Goal: Task Accomplishment & Management: Manage account settings

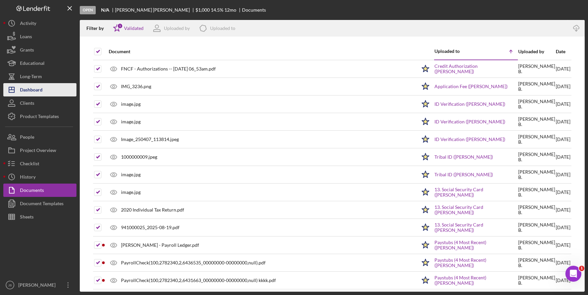
click at [57, 89] on button "Icon/Dashboard Dashboard" at bounding box center [39, 89] width 73 height 13
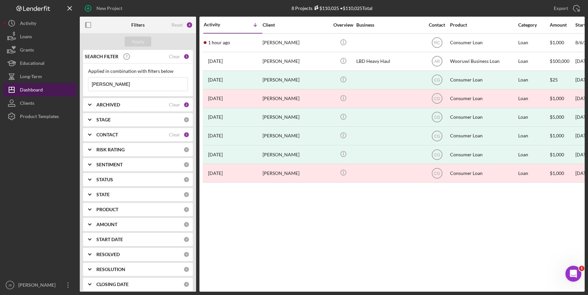
click at [53, 92] on button "Icon/Dashboard Dashboard" at bounding box center [39, 89] width 73 height 13
click at [128, 87] on input "[PERSON_NAME]" at bounding box center [137, 83] width 99 height 13
drag, startPoint x: 127, startPoint y: 87, endPoint x: 66, endPoint y: 85, distance: 61.9
click at [66, 85] on div "New Project 8 Projects $110,025 • $110,025 Total [PERSON_NAME] Export Icon/Expo…" at bounding box center [294, 146] width 582 height 292
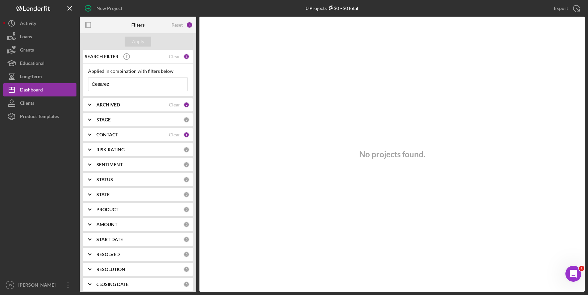
click at [134, 87] on input "Cesarez" at bounding box center [137, 83] width 99 height 13
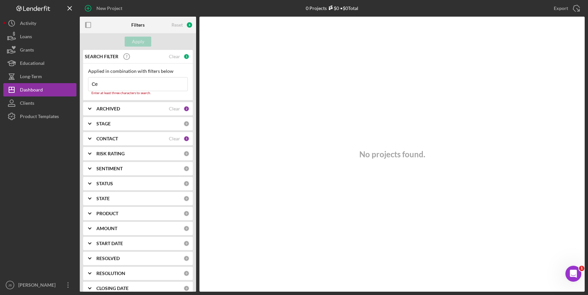
type input "C"
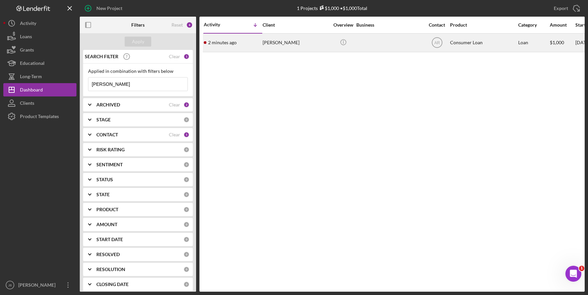
type input "[PERSON_NAME]"
click at [290, 46] on div "[PERSON_NAME]" at bounding box center [296, 43] width 67 height 18
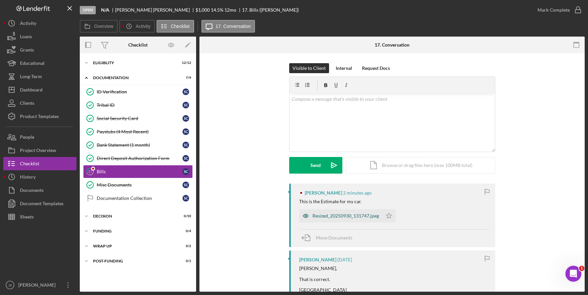
click at [366, 218] on div "Resized_20250930_131747.jpeg" at bounding box center [346, 215] width 67 height 5
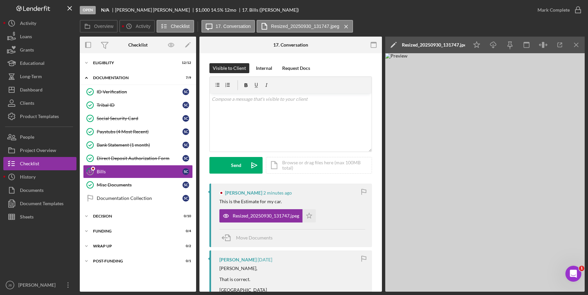
click at [522, 191] on img at bounding box center [485, 172] width 200 height 238
click at [386, 22] on div "Overview Icon/History Activity Checklist Icon/Message 17. Conversation Resized_…" at bounding box center [332, 26] width 505 height 13
click at [58, 87] on button "Icon/Dashboard Dashboard" at bounding box center [39, 89] width 73 height 13
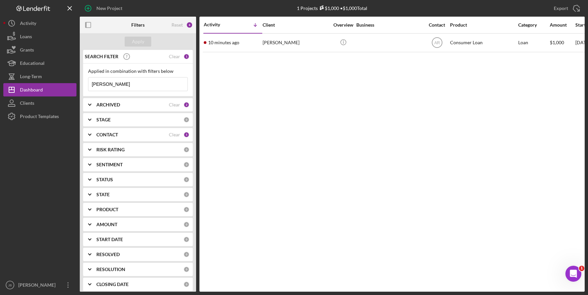
click at [318, 235] on div "Activity Icon/Table Sort Arrow Client Overview Business Contact Product Categor…" at bounding box center [392, 154] width 385 height 275
click at [116, 85] on input "[PERSON_NAME]" at bounding box center [137, 83] width 99 height 13
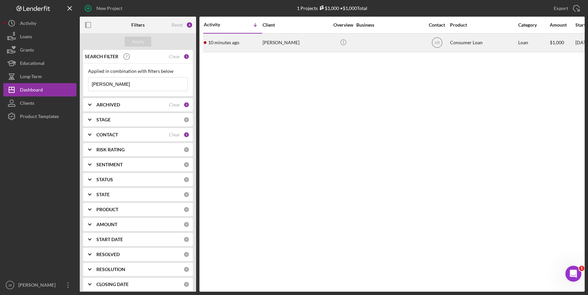
click at [270, 45] on div "[PERSON_NAME]" at bounding box center [296, 43] width 67 height 18
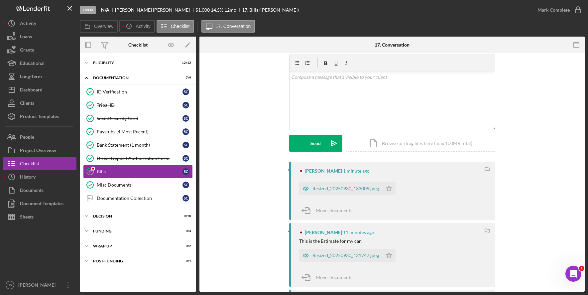
scroll to position [67, 0]
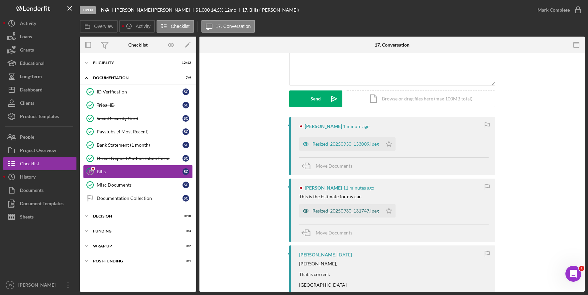
click at [353, 210] on div "Resized_20250930_131747.jpeg" at bounding box center [346, 210] width 67 height 5
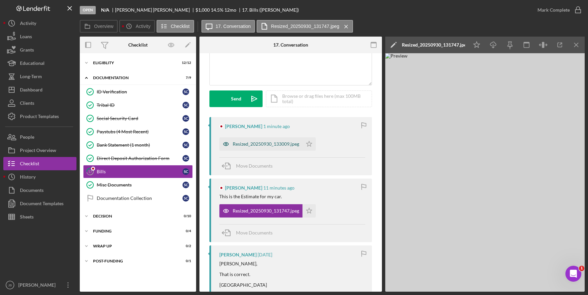
click at [278, 148] on div "Resized_20250930_133009.jpeg" at bounding box center [261, 143] width 83 height 13
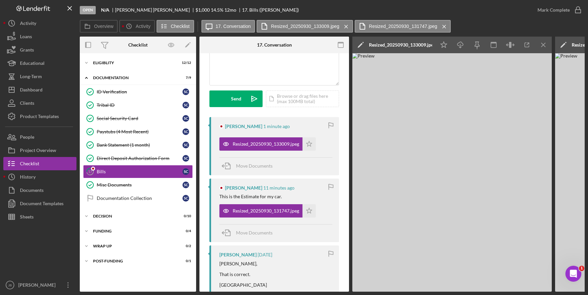
click at [299, 186] on div "[PERSON_NAME] 11 minutes ago" at bounding box center [276, 187] width 113 height 5
click at [307, 146] on icon "Icon/Star" at bounding box center [309, 143] width 13 height 13
click at [310, 212] on icon "Icon/Star" at bounding box center [309, 210] width 13 height 13
click at [580, 12] on icon "button" at bounding box center [578, 10] width 17 height 17
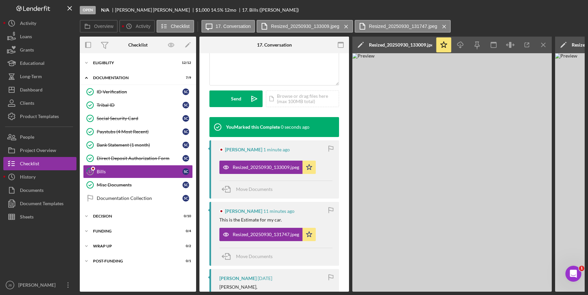
scroll to position [165, 0]
click at [147, 174] on div "Bills" at bounding box center [140, 171] width 86 height 5
click at [54, 191] on button "Documents" at bounding box center [39, 190] width 73 height 13
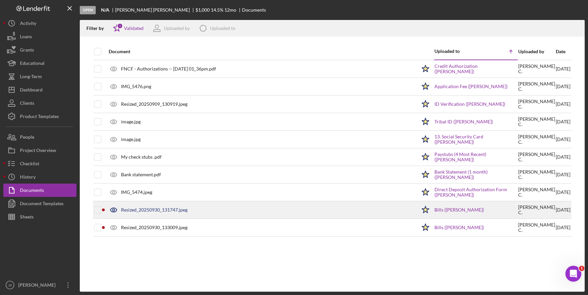
click at [151, 215] on div "Resized_20250930_131747.jpeg" at bounding box center [260, 210] width 311 height 17
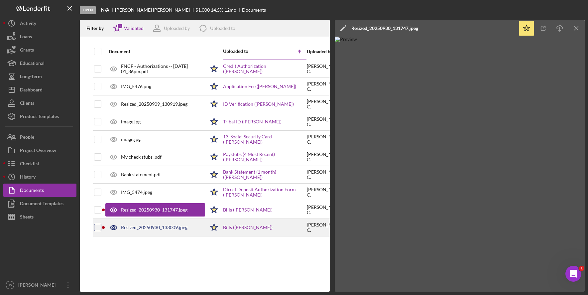
click at [96, 224] on div at bounding box center [97, 227] width 7 height 7
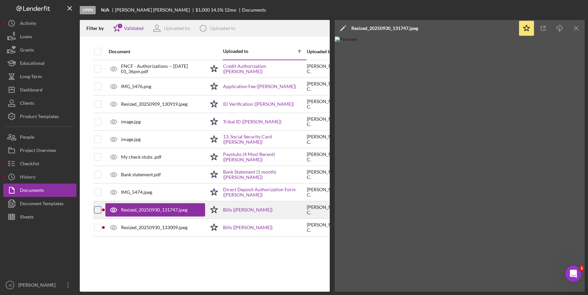
click at [97, 212] on input "checkbox" at bounding box center [97, 210] width 7 height 7
checkbox input "true"
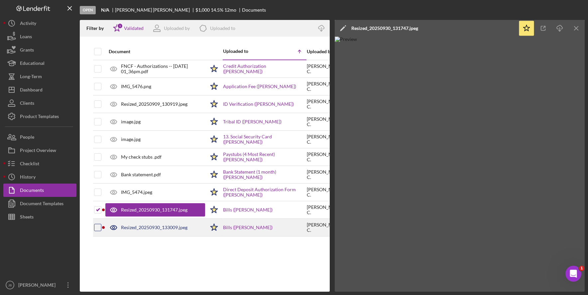
click at [95, 227] on input "checkbox" at bounding box center [97, 227] width 7 height 7
checkbox input "true"
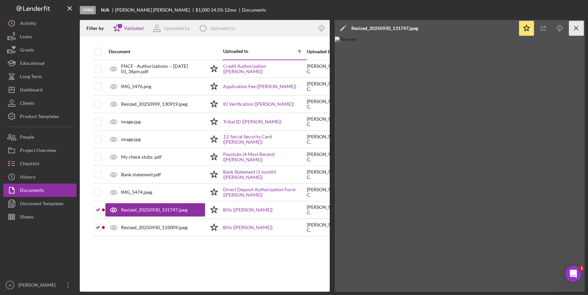
click at [574, 28] on icon "Icon/Menu Close" at bounding box center [576, 28] width 15 height 15
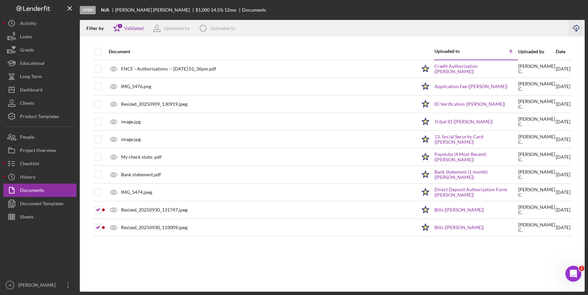
click at [575, 28] on icon "Icon/Download" at bounding box center [576, 28] width 15 height 15
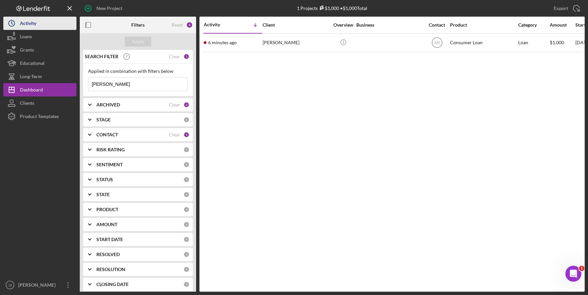
click at [33, 27] on div "Activity" at bounding box center [28, 24] width 16 height 15
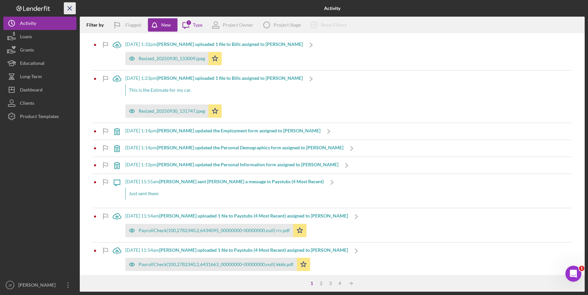
click at [72, 11] on icon "Icon/Menu Close" at bounding box center [70, 8] width 15 height 15
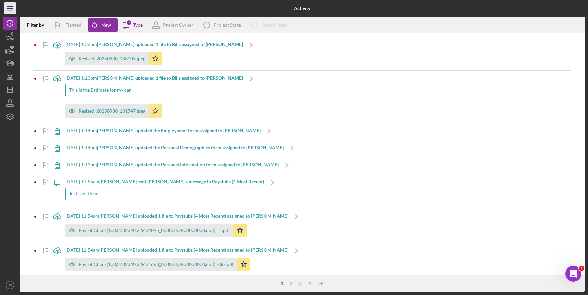
click at [13, 13] on icon "Icon/Menu" at bounding box center [10, 8] width 15 height 15
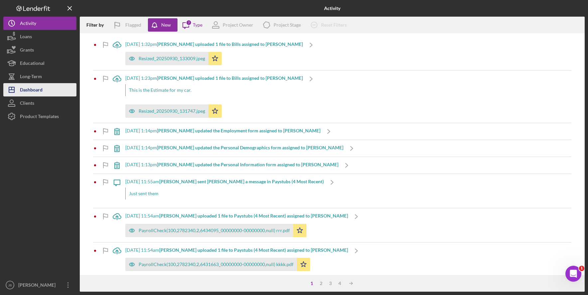
click at [41, 89] on div "Dashboard" at bounding box center [31, 90] width 23 height 15
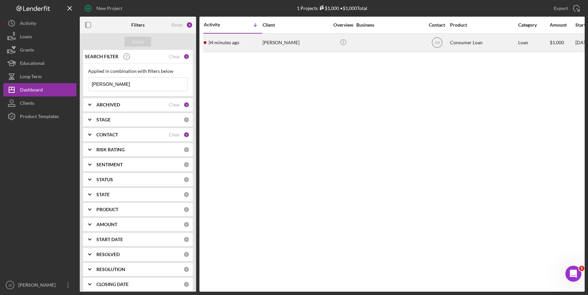
click at [279, 42] on div "[PERSON_NAME]" at bounding box center [296, 43] width 67 height 18
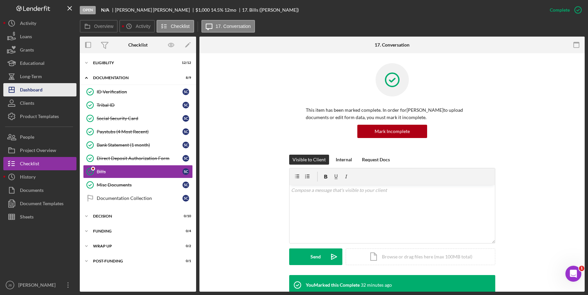
click at [40, 85] on div "Dashboard" at bounding box center [31, 90] width 23 height 15
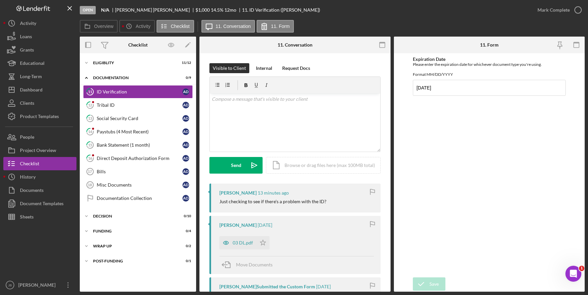
click at [443, 23] on div "Overview Icon/History Activity Checklist Icon/Message 11. Conversation 11. Form" at bounding box center [332, 26] width 505 height 13
click at [323, 12] on div "Open N/A Adam DeNasha $1,000 $1,000 14.5 % 12 mo 11. ID Verification (Adam D.)" at bounding box center [305, 10] width 451 height 20
click at [112, 59] on div "Icon/Expander Eligiblity 11 / 12" at bounding box center [138, 62] width 116 height 13
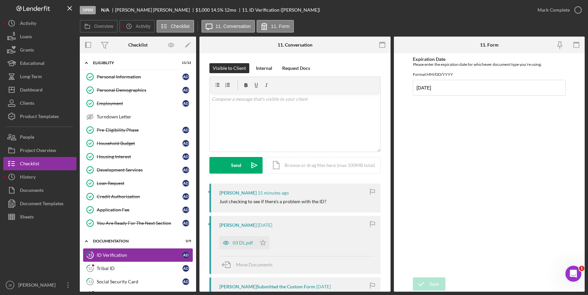
click at [148, 258] on div "ID Verification" at bounding box center [140, 254] width 86 height 5
click at [249, 244] on div "03 DL.pdf" at bounding box center [243, 242] width 20 height 5
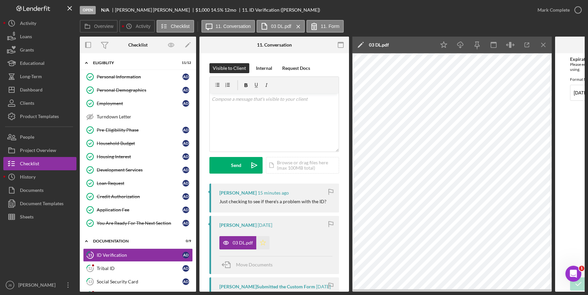
click at [260, 243] on icon "Icon/Star" at bounding box center [262, 242] width 13 height 13
click at [578, 10] on icon "button" at bounding box center [578, 10] width 17 height 17
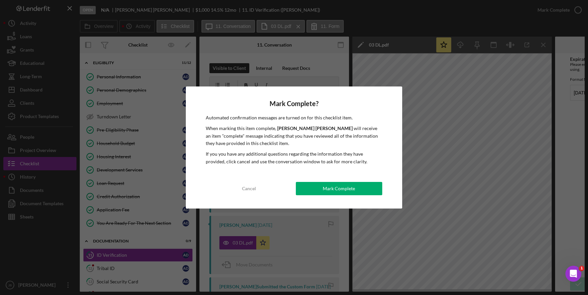
drag, startPoint x: 338, startPoint y: 188, endPoint x: 296, endPoint y: 202, distance: 44.6
click at [338, 188] on div "Mark Complete" at bounding box center [339, 188] width 32 height 13
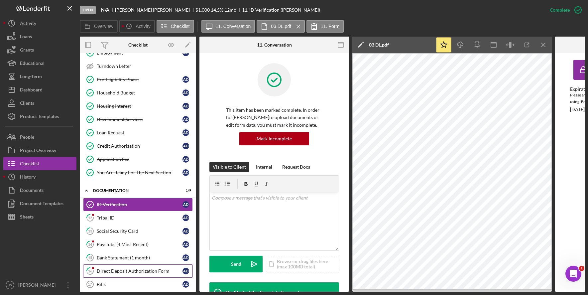
scroll to position [67, 0]
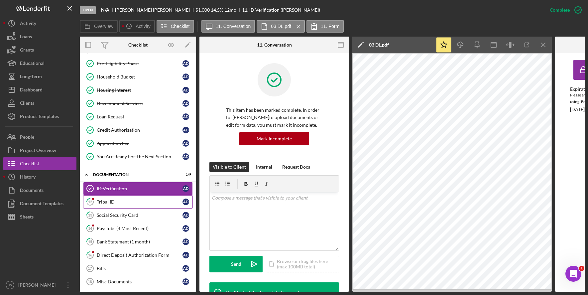
click at [152, 206] on link "12 Tribal ID A D" at bounding box center [138, 201] width 110 height 13
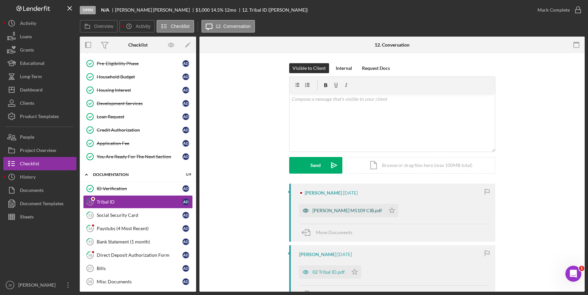
click at [344, 214] on div "[PERSON_NAME] M5109 CIB.pdf" at bounding box center [342, 210] width 86 height 13
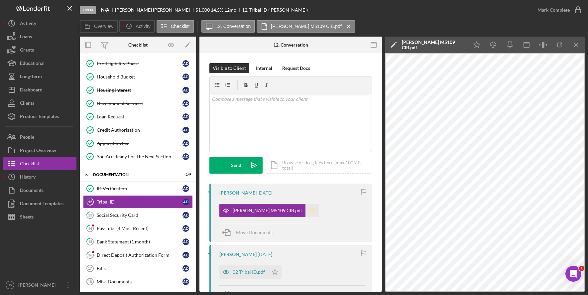
click at [307, 210] on icon "Icon/Star" at bounding box center [312, 210] width 13 height 13
click at [256, 272] on div "02 Tribal ID.pdf" at bounding box center [249, 271] width 32 height 5
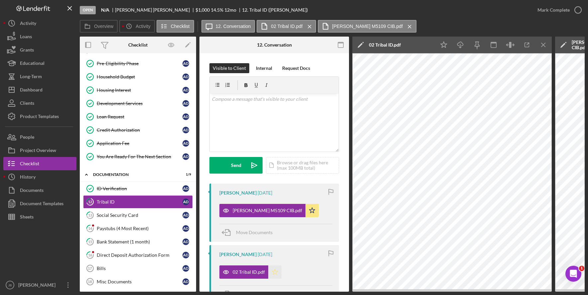
click at [274, 273] on icon "Icon/Star" at bounding box center [274, 271] width 13 height 13
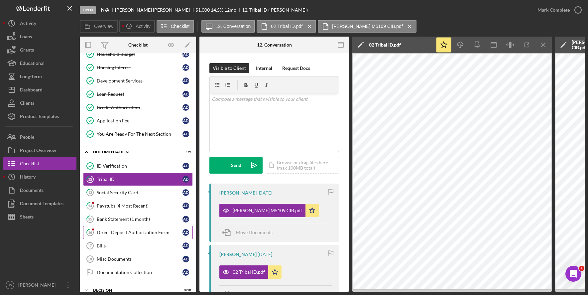
scroll to position [100, 0]
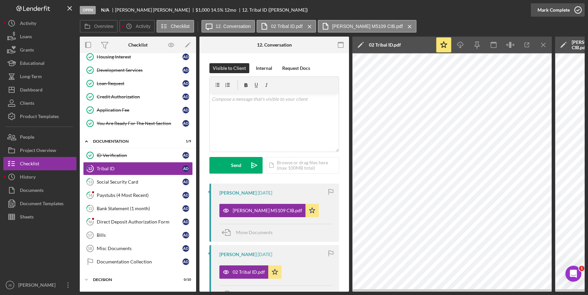
click at [577, 11] on icon "button" at bounding box center [578, 10] width 17 height 17
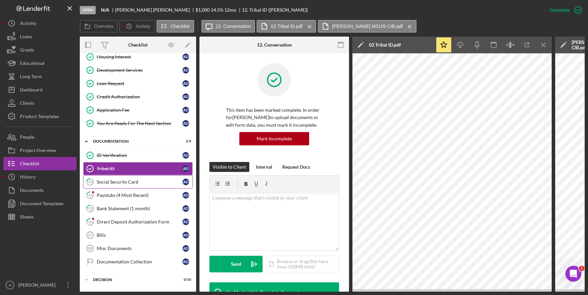
click at [141, 180] on div "Social Security Card" at bounding box center [140, 181] width 86 height 5
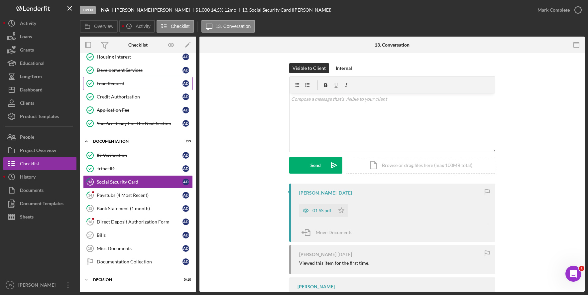
click at [134, 85] on div "Loan Request" at bounding box center [140, 83] width 86 height 5
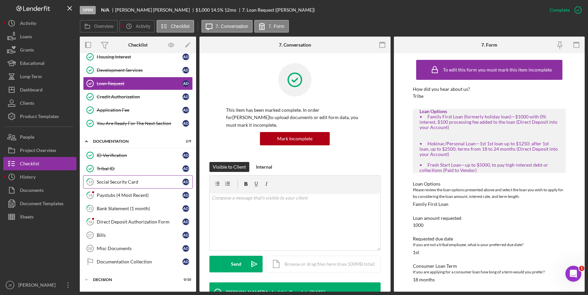
click at [136, 184] on div "Social Security Card" at bounding box center [140, 181] width 86 height 5
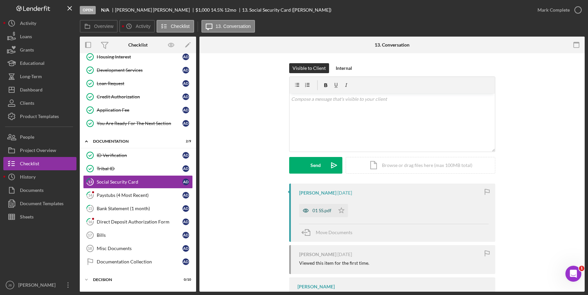
click at [322, 207] on div "01 SS.pdf" at bounding box center [317, 210] width 36 height 13
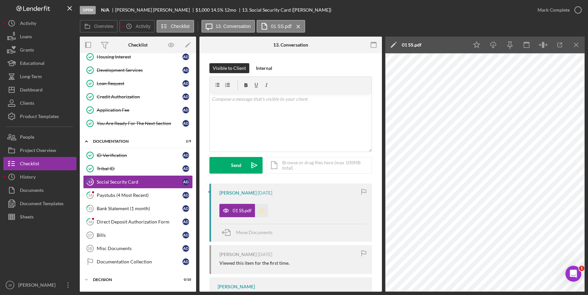
click at [263, 212] on icon "Icon/Star" at bounding box center [261, 210] width 13 height 13
click at [573, 46] on icon "Icon/Menu Close" at bounding box center [576, 45] width 15 height 15
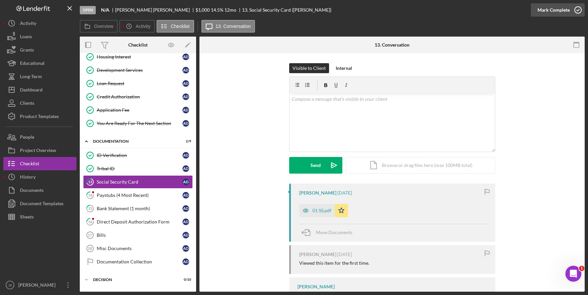
click at [582, 10] on icon "button" at bounding box center [578, 10] width 17 height 17
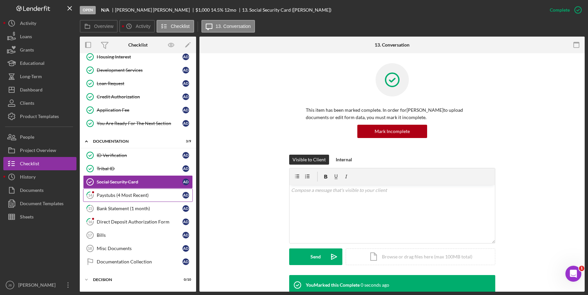
click at [152, 191] on link "14 Paystubs (4 Most Recent) A D" at bounding box center [138, 195] width 110 height 13
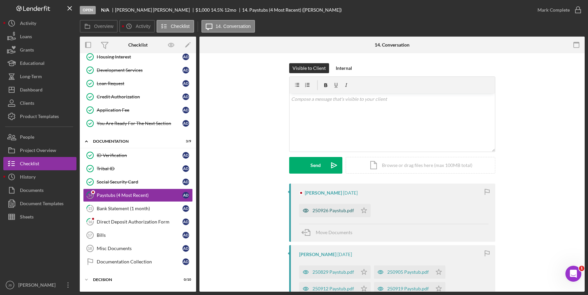
click at [346, 214] on div "250926 Paystub.pdf" at bounding box center [328, 210] width 58 height 13
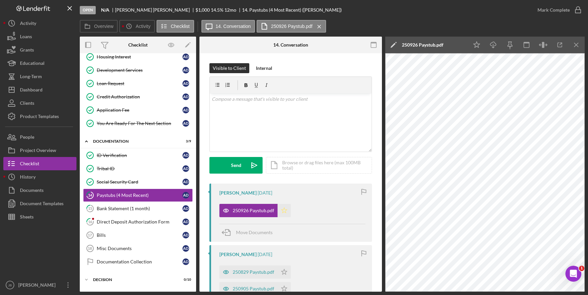
click at [286, 212] on icon "Icon/Star" at bounding box center [284, 210] width 13 height 13
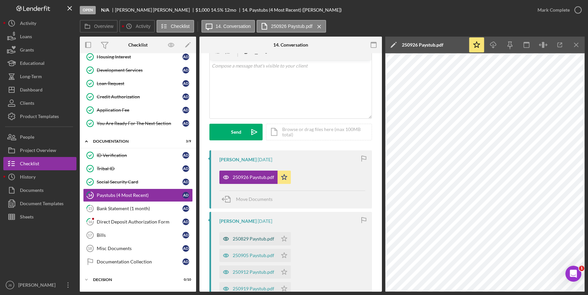
click at [264, 240] on div "250829 Paystub.pdf" at bounding box center [254, 238] width 42 height 5
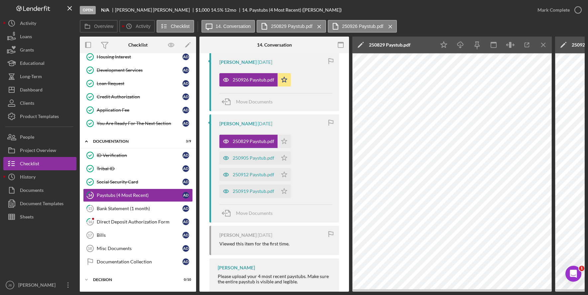
scroll to position [133, 0]
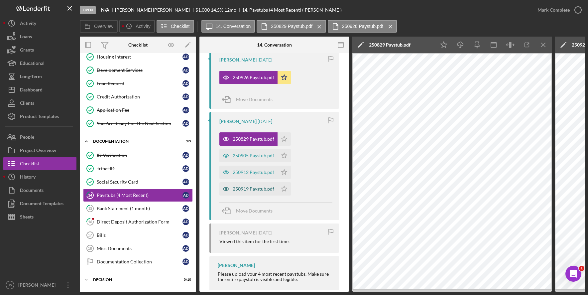
click at [259, 190] on div "250919 Paystub.pdf" at bounding box center [254, 188] width 42 height 5
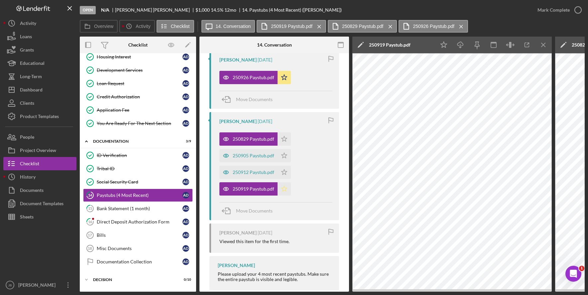
click at [285, 188] on polygon "button" at bounding box center [285, 188] width 6 height 5
click at [266, 176] on div "250912 Paystub.pdf" at bounding box center [249, 172] width 58 height 13
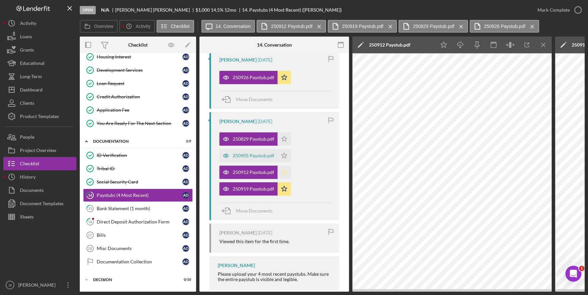
click at [282, 173] on icon "Icon/Star" at bounding box center [284, 172] width 13 height 13
click at [262, 155] on div "250905 Paystub.pdf" at bounding box center [254, 155] width 42 height 5
click at [282, 154] on icon "Icon/Star" at bounding box center [284, 155] width 13 height 13
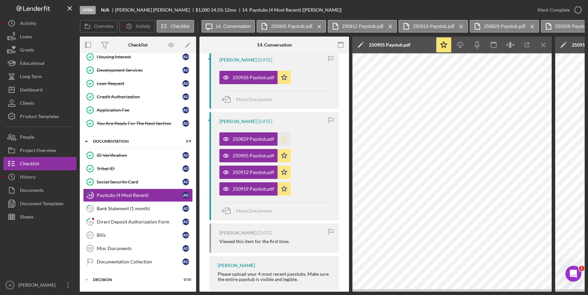
click at [281, 136] on icon "Icon/Star" at bounding box center [284, 138] width 13 height 13
click at [579, 8] on icon "button" at bounding box center [578, 10] width 17 height 17
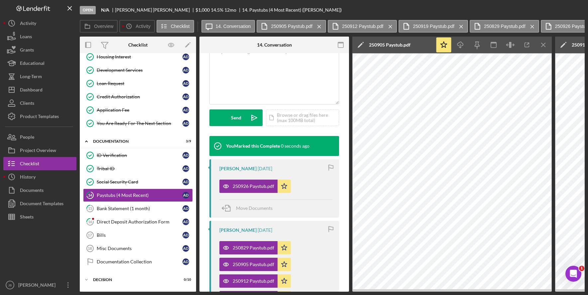
scroll to position [255, 0]
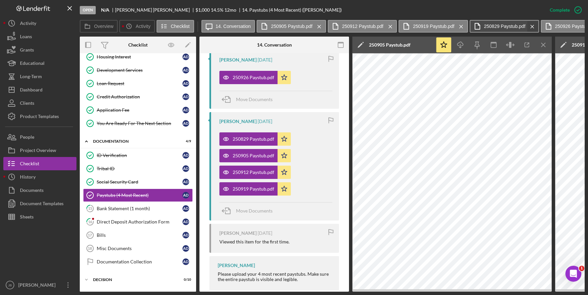
click at [532, 24] on icon "Icon/Menu Close" at bounding box center [533, 26] width 12 height 17
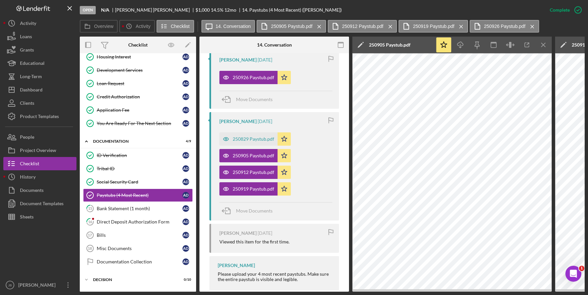
click at [532, 24] on icon "Icon/Menu Close" at bounding box center [533, 26] width 12 height 17
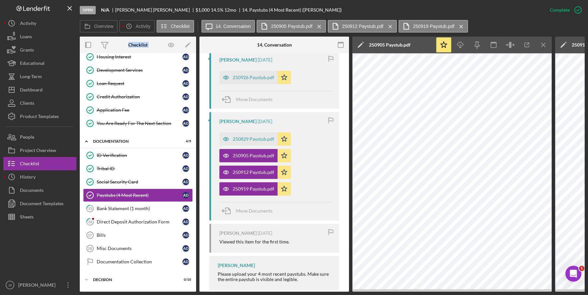
click at [532, 24] on div "Overview Icon/History Activity Checklist Icon/Message 14. Conversation 250905 P…" at bounding box center [332, 26] width 505 height 13
click at [459, 25] on icon "Icon/Menu Close" at bounding box center [462, 26] width 12 height 17
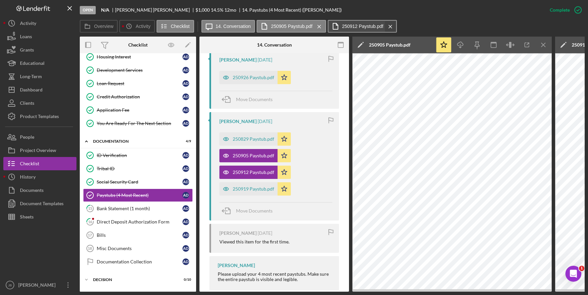
click at [390, 26] on icon "Icon/Menu Close" at bounding box center [391, 26] width 12 height 17
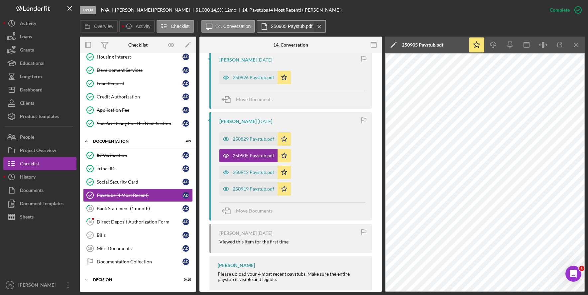
click at [322, 27] on icon "Icon/Menu Close" at bounding box center [320, 26] width 12 height 17
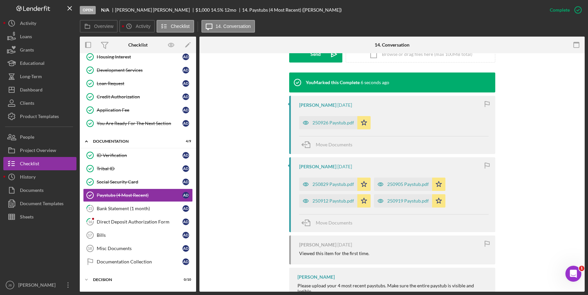
scroll to position [192, 0]
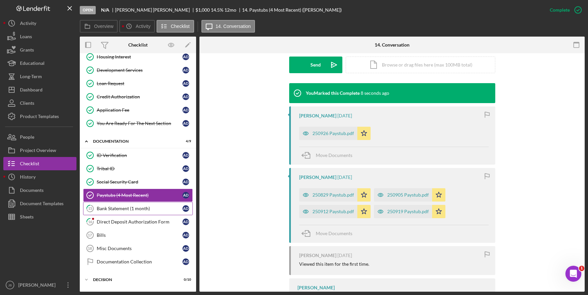
click at [132, 209] on div "Bank Statement (1 month)" at bounding box center [140, 208] width 86 height 5
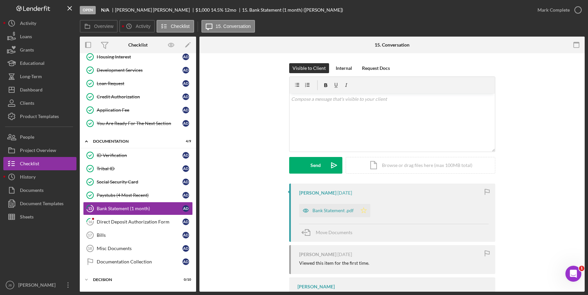
click at [358, 214] on icon "Icon/Star" at bounding box center [363, 210] width 13 height 13
click at [345, 213] on div "Bank Statement .pdf" at bounding box center [333, 210] width 41 height 5
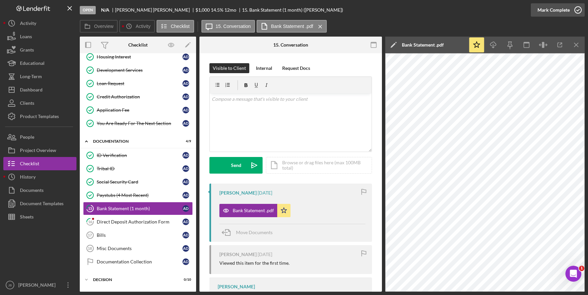
click at [582, 9] on icon "button" at bounding box center [578, 10] width 17 height 17
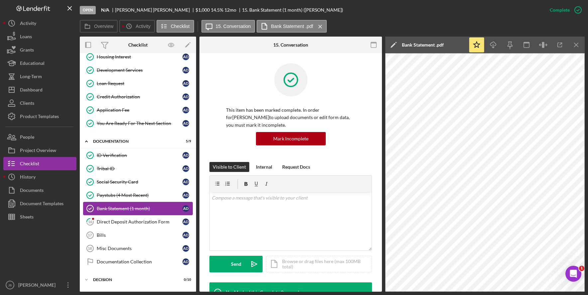
click at [139, 214] on link "Bank Statement (1 month) Bank Statement (1 month) A D" at bounding box center [138, 208] width 110 height 13
click at [139, 226] on link "16 Direct Deposit Authorization Form A D" at bounding box center [138, 221] width 110 height 13
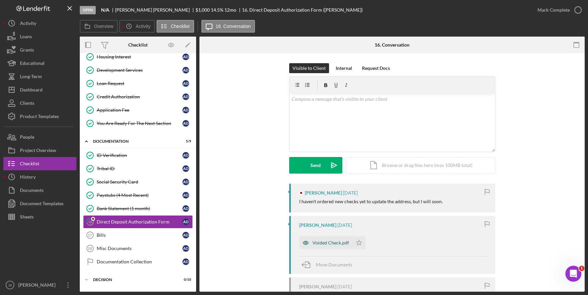
click at [324, 244] on div "Voided Check.pdf" at bounding box center [331, 242] width 37 height 5
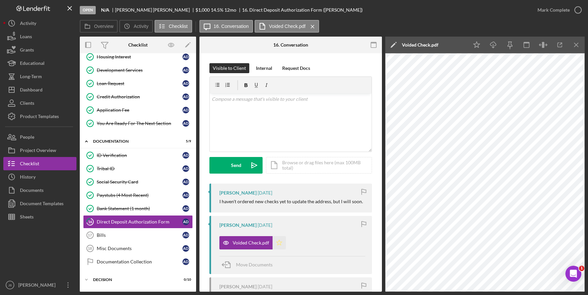
click at [280, 244] on polygon "button" at bounding box center [280, 242] width 6 height 5
click at [578, 10] on icon "button" at bounding box center [578, 10] width 17 height 17
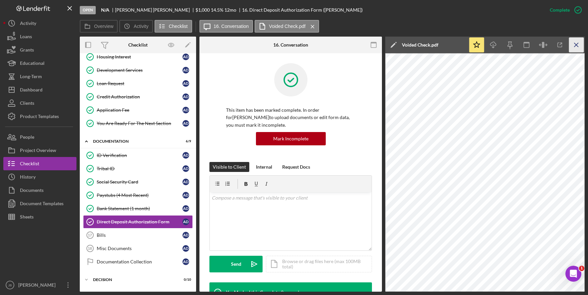
click at [575, 47] on icon "Icon/Menu Close" at bounding box center [576, 45] width 15 height 15
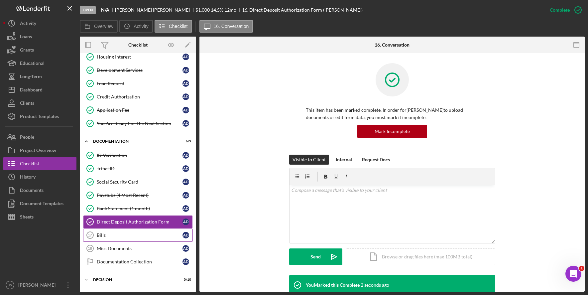
click at [126, 234] on div "Bills" at bounding box center [140, 234] width 86 height 5
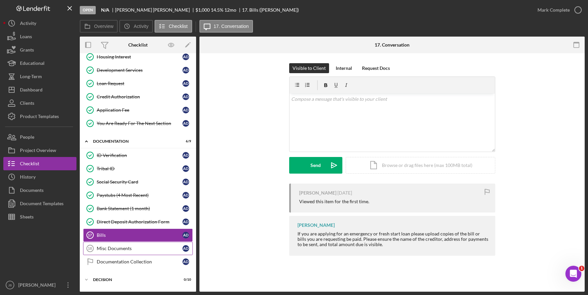
click at [123, 247] on div "Misc Documents" at bounding box center [140, 248] width 86 height 5
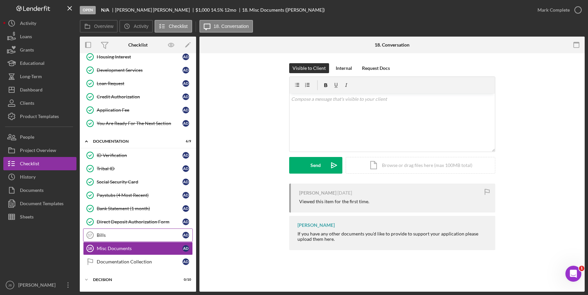
click at [170, 235] on div "Bills" at bounding box center [140, 234] width 86 height 5
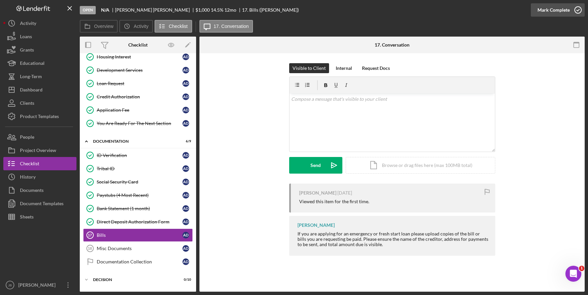
click at [578, 9] on icon "button" at bounding box center [578, 10] width 17 height 17
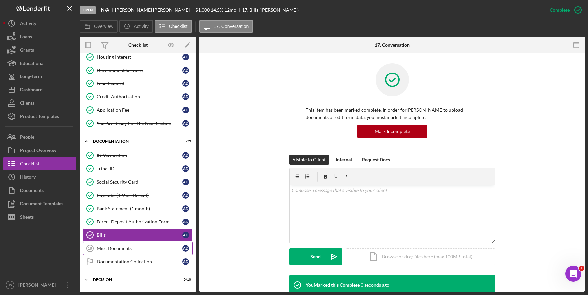
click at [157, 249] on div "Misc Documents" at bounding box center [140, 248] width 86 height 5
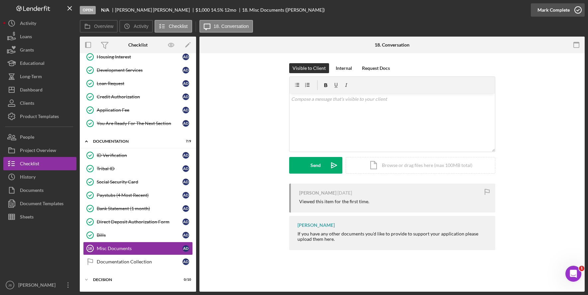
click at [575, 13] on icon "button" at bounding box center [578, 10] width 17 height 17
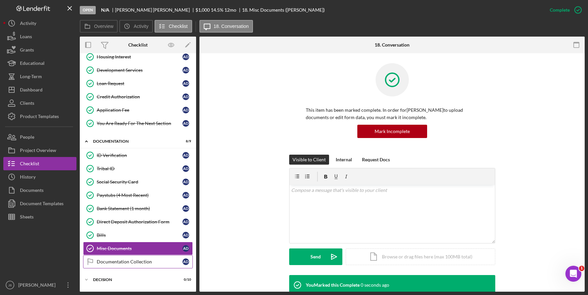
click at [133, 266] on link "Documentation Collection Documentation Collection A D" at bounding box center [138, 261] width 110 height 13
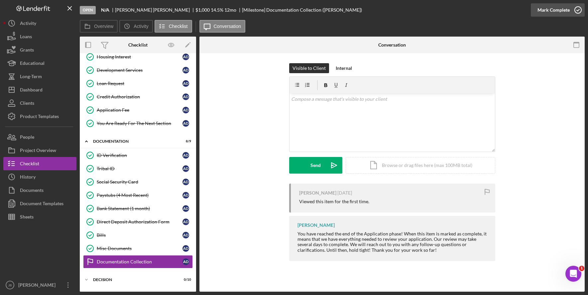
click at [578, 11] on icon "button" at bounding box center [578, 10] width 17 height 17
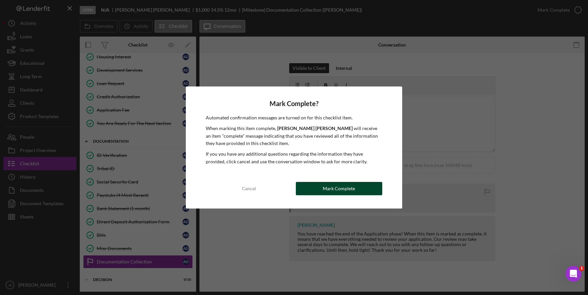
click at [328, 188] on div "Mark Complete" at bounding box center [339, 188] width 32 height 13
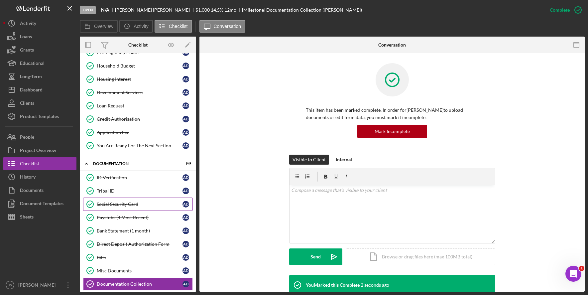
scroll to position [76, 0]
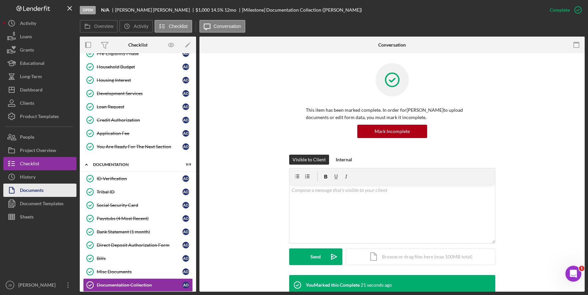
click at [28, 195] on div "Documents" at bounding box center [32, 191] width 24 height 15
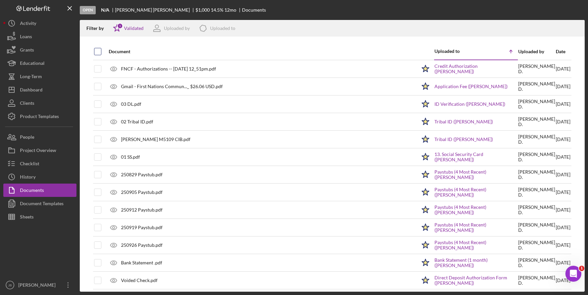
click at [101, 54] on div at bounding box center [97, 51] width 7 height 7
click at [93, 47] on th at bounding box center [93, 51] width 1 height 17
click at [97, 51] on input "checkbox" at bounding box center [97, 51] width 7 height 7
checkbox input "true"
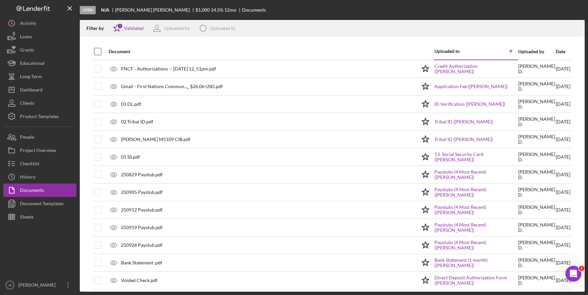
checkbox input "true"
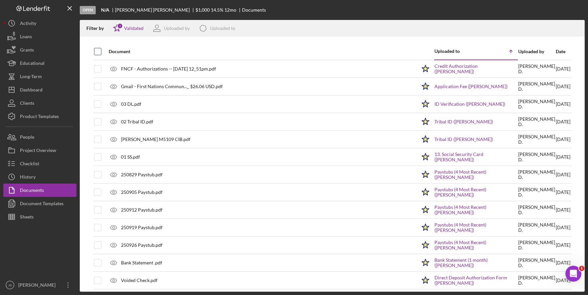
checkbox input "true"
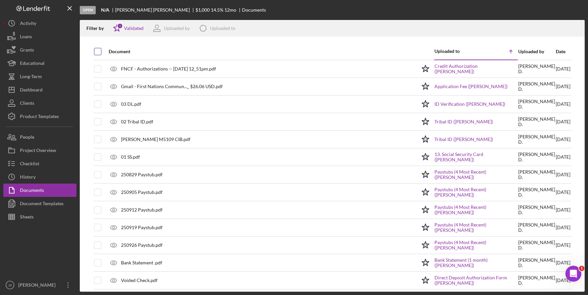
checkbox input "true"
click at [576, 29] on icon "Icon/Download" at bounding box center [576, 28] width 15 height 15
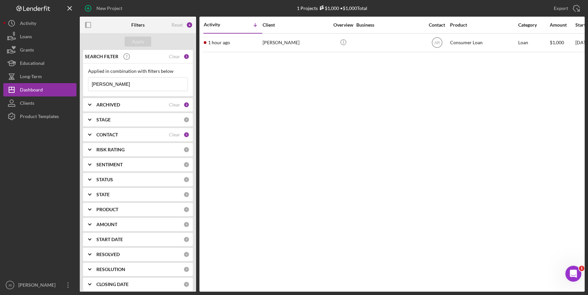
click at [362, 212] on div "Activity Icon/Table Sort Arrow Client Overview Business Contact Product Categor…" at bounding box center [392, 154] width 385 height 275
click at [428, 246] on div "Activity Icon/Table Sort Arrow Client Overview Business Contact Product Categor…" at bounding box center [392, 154] width 385 height 275
click at [432, 247] on div "Activity Icon/Table Sort Arrow Client Overview Business Contact Product Categor…" at bounding box center [392, 154] width 385 height 275
click at [110, 86] on input "[PERSON_NAME]" at bounding box center [137, 83] width 99 height 13
drag, startPoint x: 108, startPoint y: 83, endPoint x: 76, endPoint y: 80, distance: 32.0
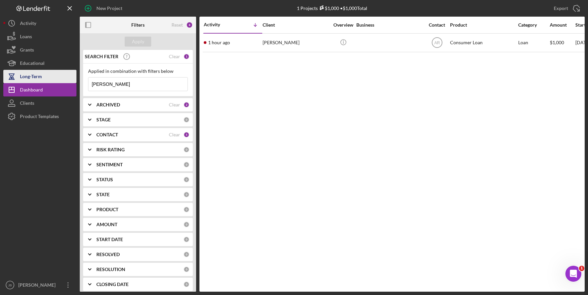
click at [76, 80] on div "New Project 1 Projects $1,000 • $1,000 Total Selina Export Icon/Export Filters …" at bounding box center [294, 146] width 582 height 292
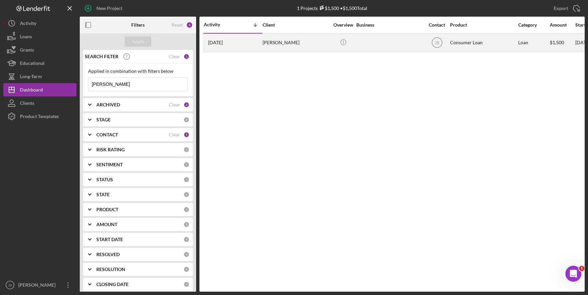
type input "Hiserman"
click at [272, 44] on div "Sheila Hiserman" at bounding box center [296, 43] width 67 height 18
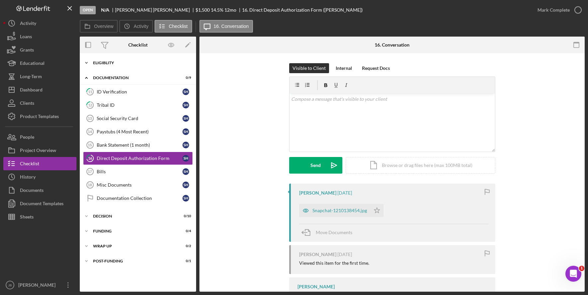
click at [133, 65] on div "Icon/Expander Eligiblity 10 / 10" at bounding box center [138, 62] width 116 height 13
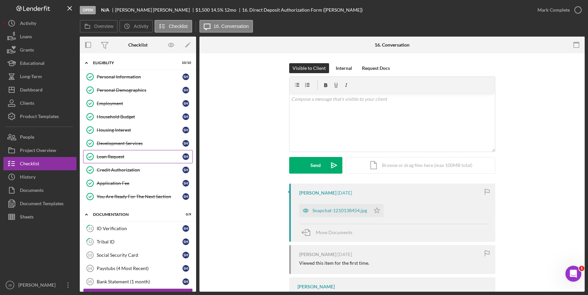
click at [137, 154] on div "Loan Request" at bounding box center [140, 156] width 86 height 5
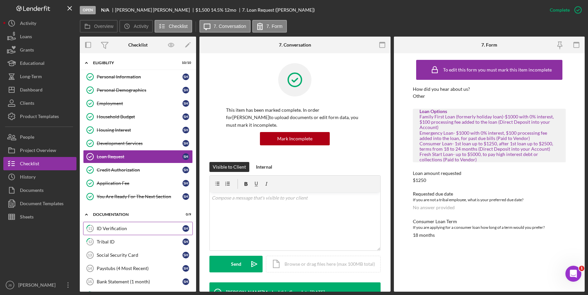
click at [144, 230] on div "ID Verification" at bounding box center [140, 228] width 86 height 5
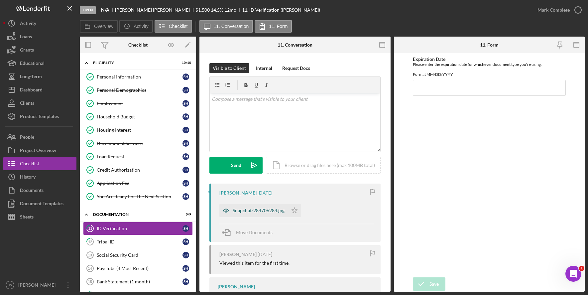
click at [256, 211] on div "Snapchat-284706284.jpg" at bounding box center [259, 210] width 52 height 5
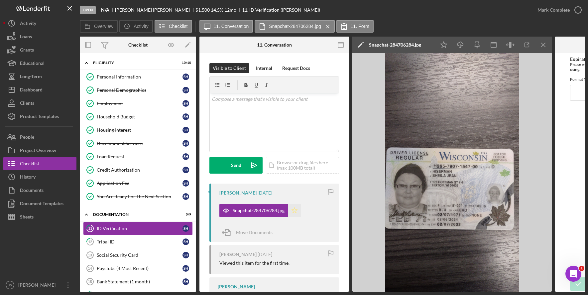
click at [294, 210] on polygon "button" at bounding box center [295, 210] width 6 height 5
click at [580, 13] on icon "button" at bounding box center [578, 10] width 17 height 17
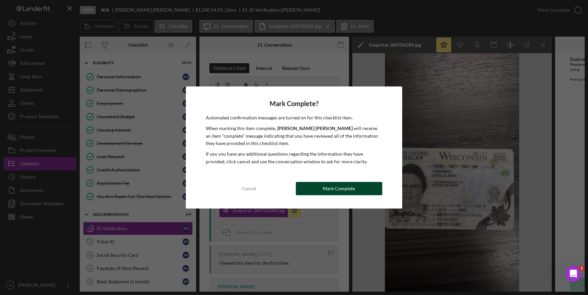
click at [359, 189] on button "Mark Complete" at bounding box center [339, 188] width 86 height 13
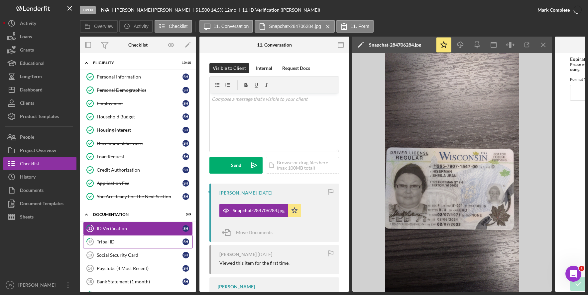
click at [168, 247] on link "12 Tribal ID S H" at bounding box center [138, 241] width 110 height 13
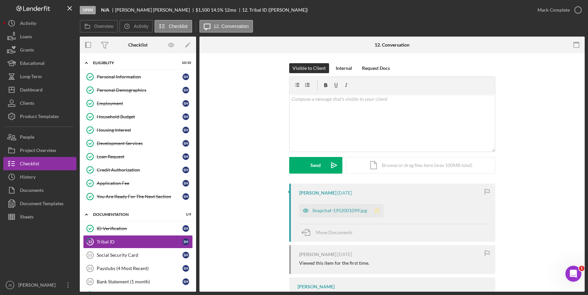
click at [376, 212] on polygon "button" at bounding box center [377, 210] width 6 height 5
click at [356, 213] on div "Snapchat-1952001099.jpg" at bounding box center [340, 210] width 55 height 5
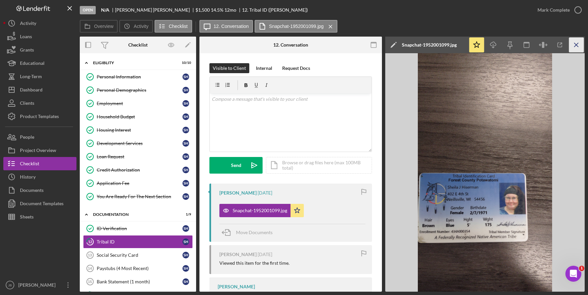
click at [576, 41] on icon "Icon/Menu Close" at bounding box center [576, 45] width 15 height 15
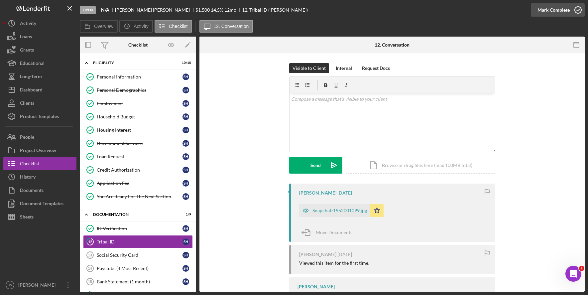
click at [576, 12] on icon "button" at bounding box center [578, 10] width 17 height 17
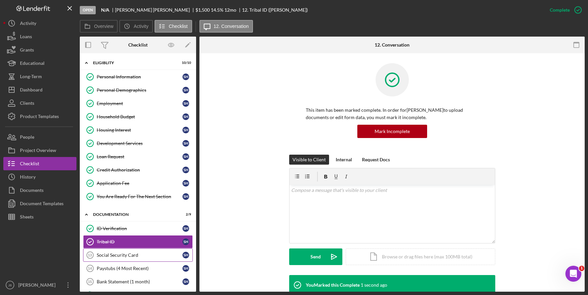
click at [139, 257] on div "Social Security Card" at bounding box center [140, 254] width 86 height 5
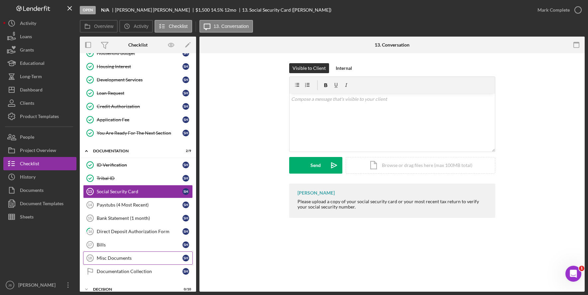
scroll to position [67, 0]
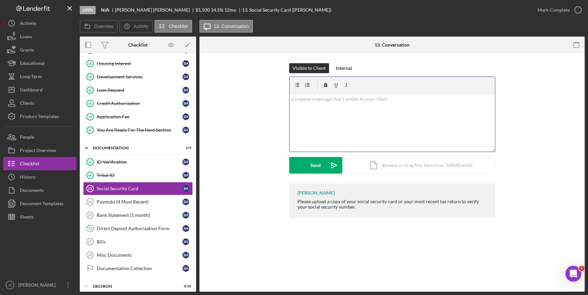
click at [357, 105] on div "v Color teal Color pink Remove color Add row above Add row below Add column bef…" at bounding box center [393, 122] width 206 height 58
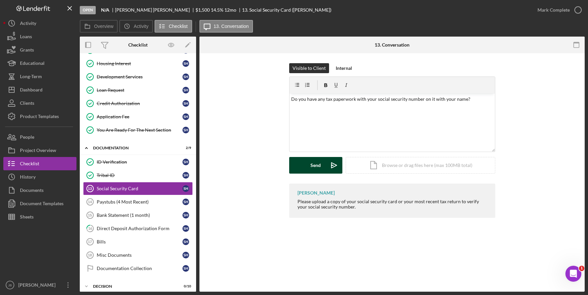
click at [332, 165] on icon "Icon/icon-invite-send" at bounding box center [334, 165] width 17 height 17
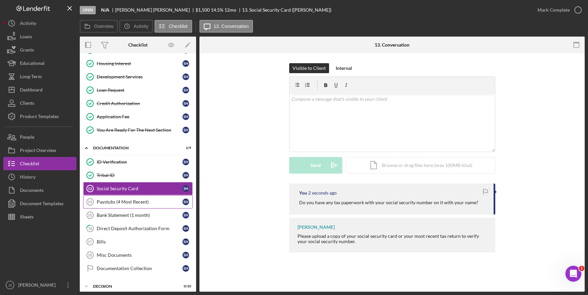
click at [149, 203] on div "Paystubs (4 Most Recent)" at bounding box center [140, 201] width 86 height 5
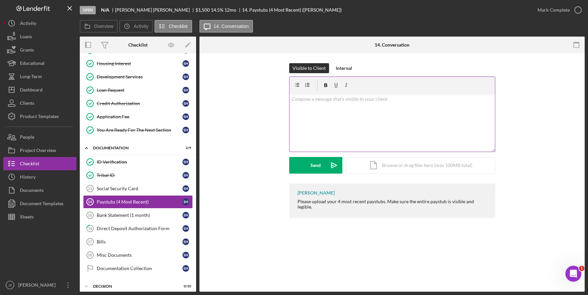
click at [332, 104] on div "v Color teal Color pink Remove color Add row above Add row below Add column bef…" at bounding box center [393, 122] width 206 height 58
click at [330, 168] on icon "Icon/icon-invite-send" at bounding box center [334, 165] width 17 height 17
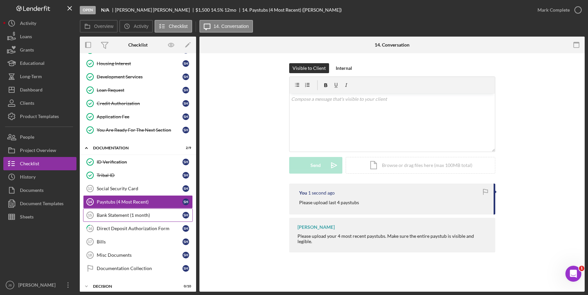
click at [156, 217] on div "Bank Statement (1 month)" at bounding box center [140, 215] width 86 height 5
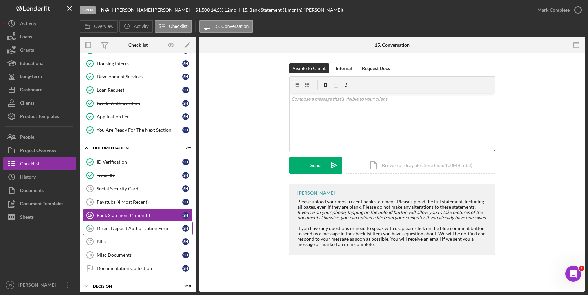
click at [155, 227] on div "Direct Deposit Authorization Form" at bounding box center [140, 228] width 86 height 5
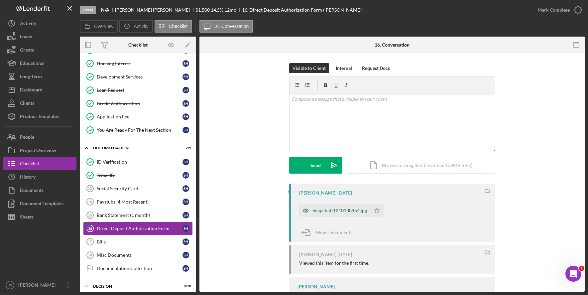
click at [323, 208] on div "Snapchat-1210138454.jpg" at bounding box center [334, 210] width 71 height 13
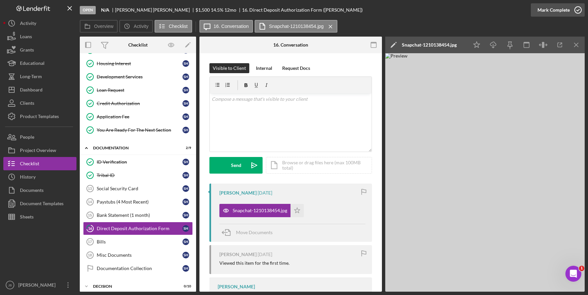
click at [579, 12] on icon "button" at bounding box center [578, 10] width 17 height 17
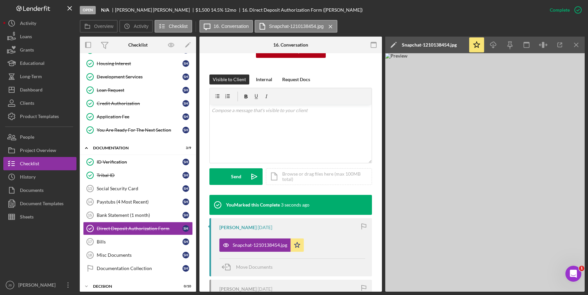
scroll to position [133, 0]
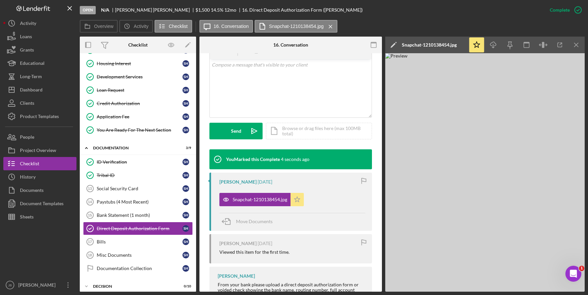
click at [297, 200] on icon "Icon/Star" at bounding box center [297, 199] width 13 height 13
click at [303, 201] on icon "Icon/Star" at bounding box center [297, 199] width 13 height 13
click at [572, 43] on icon "Icon/Menu Close" at bounding box center [576, 45] width 15 height 15
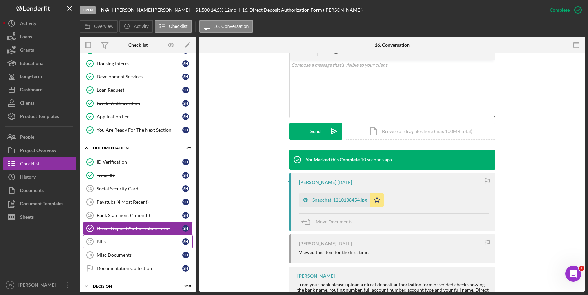
click at [155, 243] on div "Bills" at bounding box center [140, 241] width 86 height 5
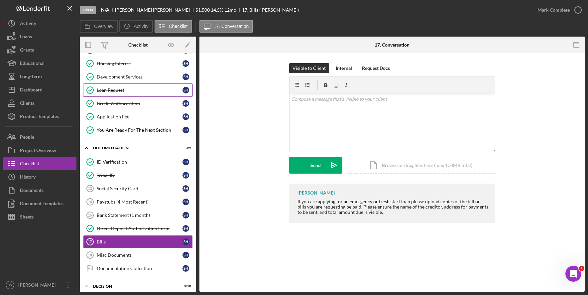
click at [161, 87] on div "Loan Request" at bounding box center [140, 89] width 86 height 5
click at [149, 251] on link "Misc Documents 18 Misc Documents S H" at bounding box center [138, 254] width 110 height 13
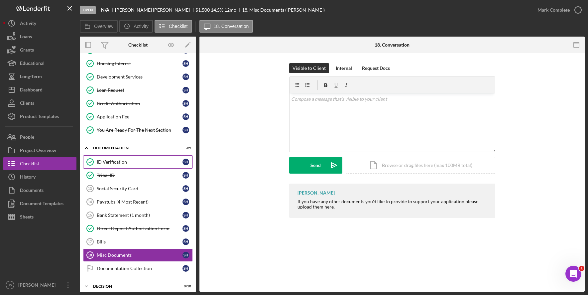
click at [156, 163] on div "ID Verification" at bounding box center [140, 161] width 86 height 5
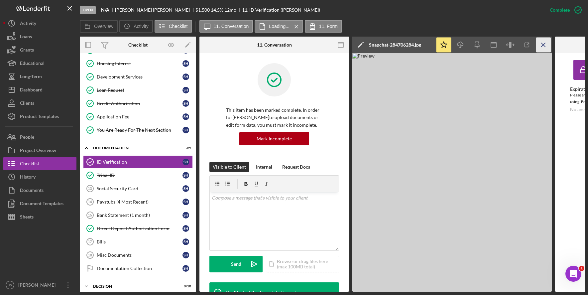
click at [546, 43] on icon "Icon/Menu Close" at bounding box center [543, 45] width 15 height 15
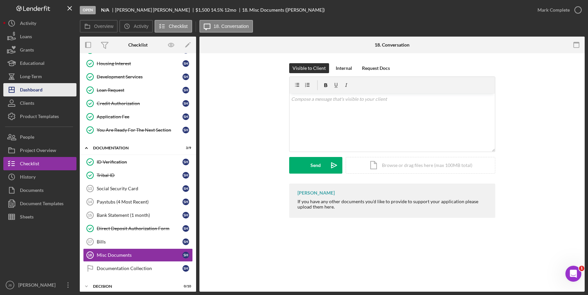
click at [59, 89] on button "Icon/Dashboard Dashboard" at bounding box center [39, 89] width 73 height 13
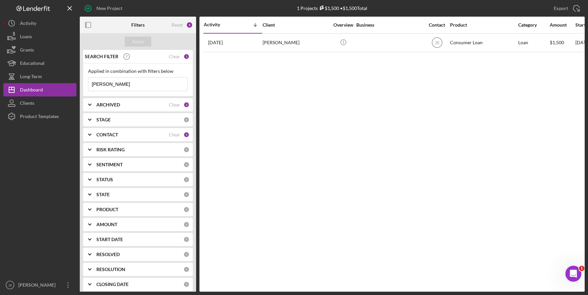
drag, startPoint x: 118, startPoint y: 84, endPoint x: 77, endPoint y: 81, distance: 41.6
click at [77, 81] on div "New Project 1 Projects $1,500 • $1,500 Total Hiserman Export Icon/Export Filter…" at bounding box center [294, 146] width 582 height 292
type input "Taylor"
click at [144, 46] on button "Apply" at bounding box center [138, 42] width 27 height 10
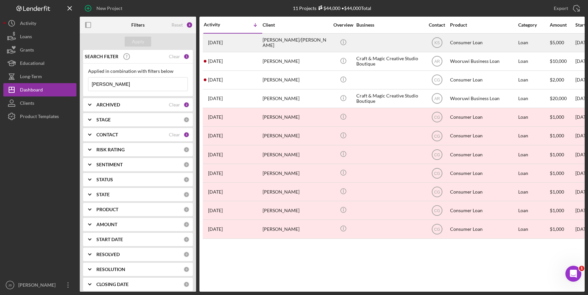
click at [278, 44] on div "Rosemary Taylor/wasmund" at bounding box center [296, 43] width 67 height 18
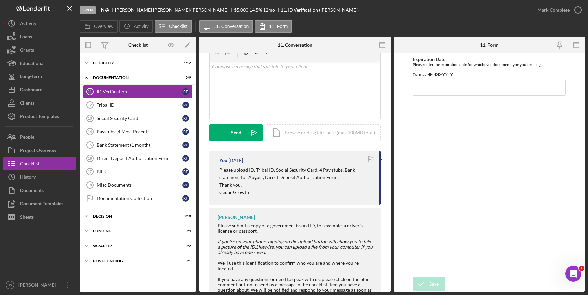
scroll to position [66, 0]
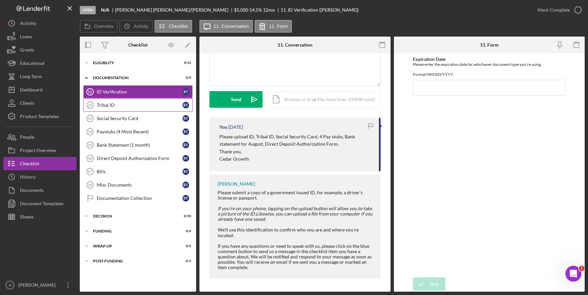
click at [153, 106] on div "Tribal ID" at bounding box center [140, 104] width 86 height 5
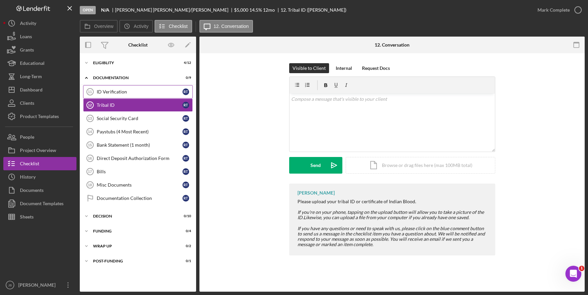
click at [159, 96] on link "ID Verification 11 ID Verification R T" at bounding box center [138, 91] width 110 height 13
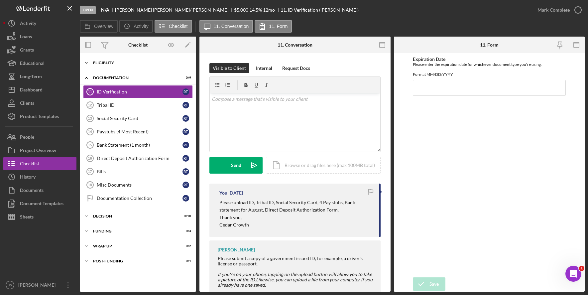
click at [146, 67] on div "Icon/Expander Eligiblity 4 / 12" at bounding box center [138, 62] width 116 height 13
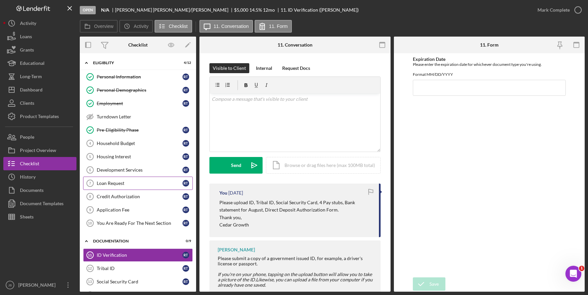
click at [149, 185] on div "Loan Request" at bounding box center [140, 183] width 86 height 5
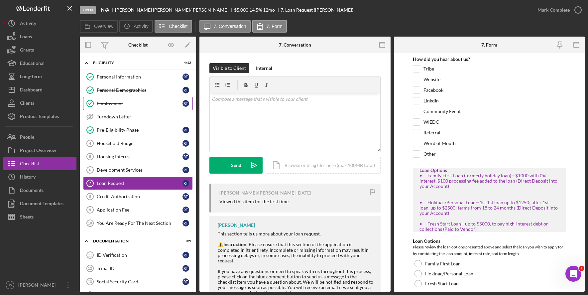
click at [153, 101] on div "Employment" at bounding box center [140, 103] width 86 height 5
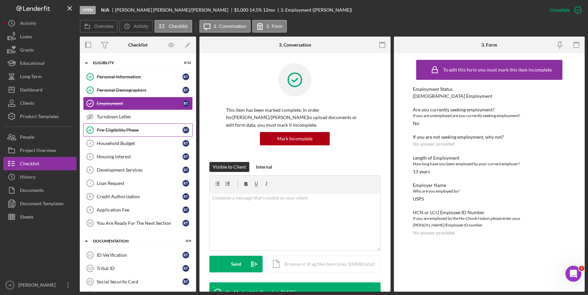
click at [142, 127] on link "Pre-Eligibility Phase Pre-Eligibility Phase R T" at bounding box center [138, 129] width 110 height 13
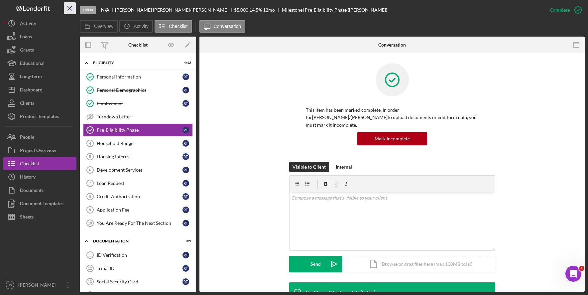
click at [70, 7] on icon "Icon/Menu Close" at bounding box center [70, 8] width 15 height 15
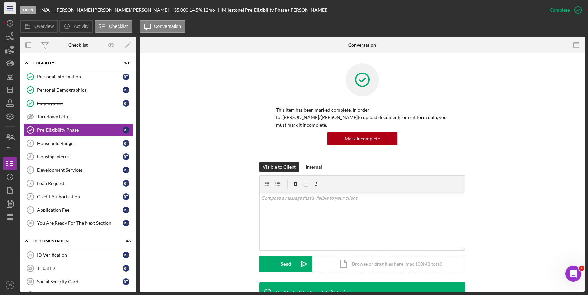
click at [12, 7] on icon "Icon/Menu" at bounding box center [10, 8] width 15 height 15
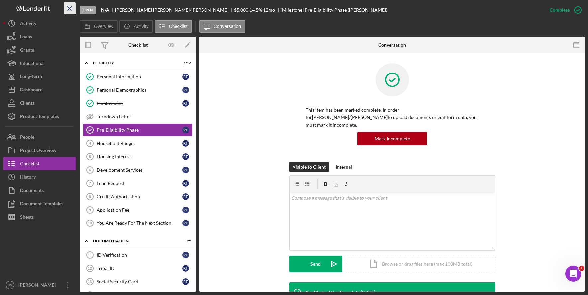
click at [67, 9] on icon "Icon/Menu Close" at bounding box center [70, 8] width 15 height 15
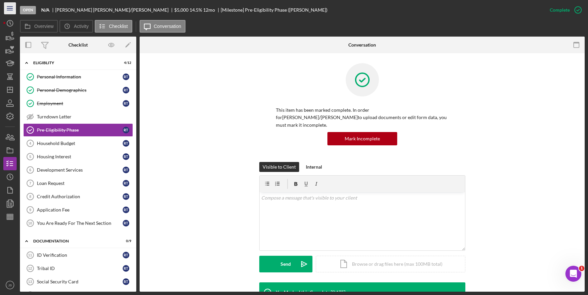
click at [13, 7] on icon "Icon/Menu" at bounding box center [10, 8] width 15 height 15
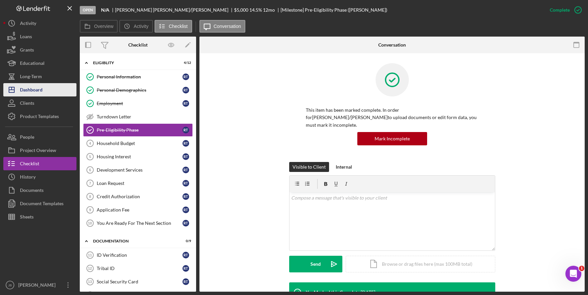
click at [40, 88] on div "Dashboard" at bounding box center [31, 90] width 23 height 15
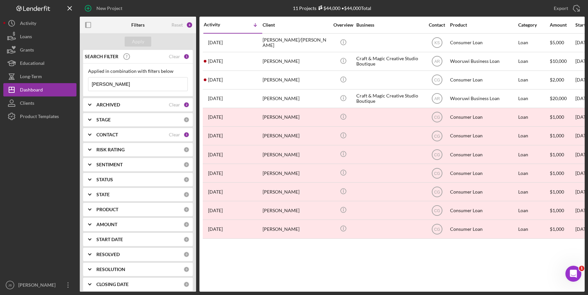
click at [115, 86] on input "Taylor" at bounding box center [137, 83] width 99 height 13
drag, startPoint x: 118, startPoint y: 85, endPoint x: 34, endPoint y: 71, distance: 84.6
click at [38, 72] on div "New Project 11 Projects $44,000 • $44,000 Total Taylor Export Icon/Export Filte…" at bounding box center [294, 146] width 582 height 292
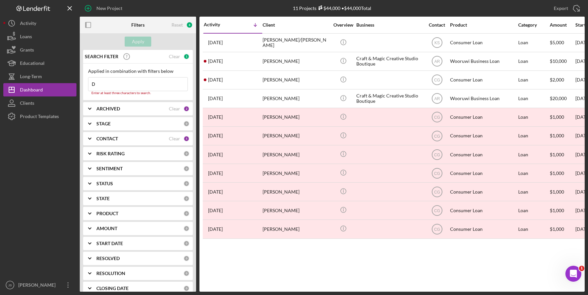
type input "Deluna"
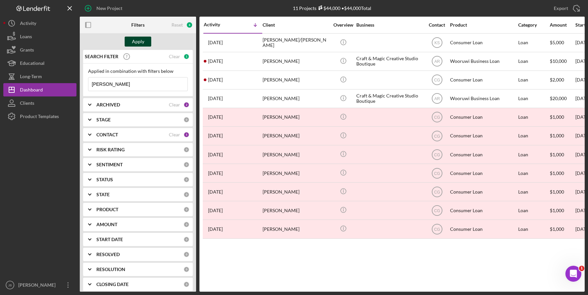
click at [148, 41] on button "Apply" at bounding box center [138, 42] width 27 height 10
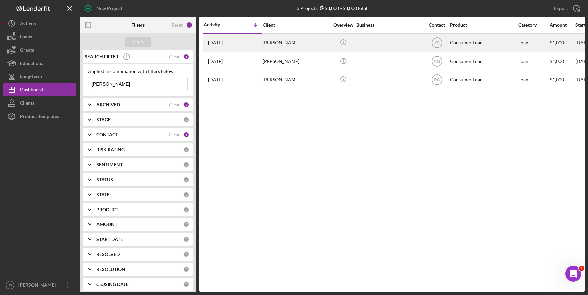
click at [274, 42] on div "Elizabeth Deluna" at bounding box center [296, 43] width 67 height 18
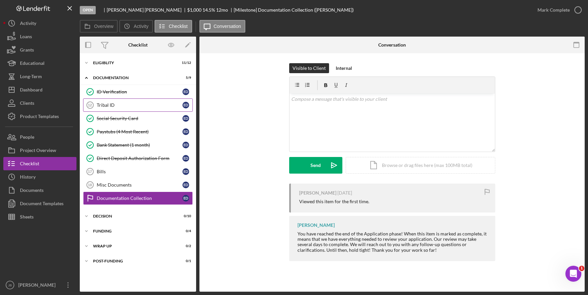
click at [160, 105] on div "Tribal ID" at bounding box center [140, 104] width 86 height 5
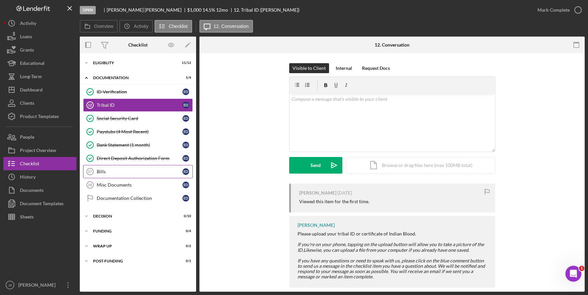
click at [147, 175] on link "Bills 17 Bills E D" at bounding box center [138, 171] width 110 height 13
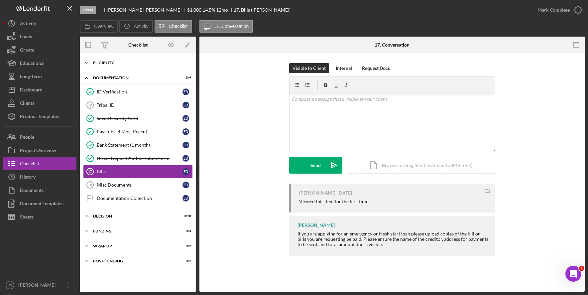
click at [110, 62] on div "Eligiblity" at bounding box center [140, 63] width 95 height 4
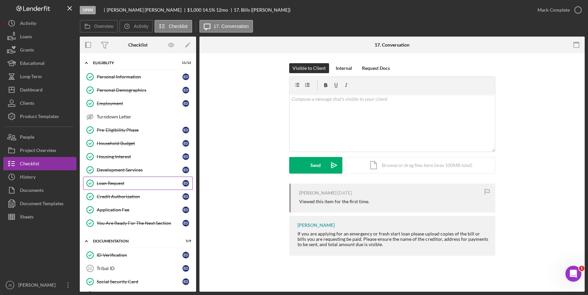
click at [143, 188] on link "Loan Request Loan Request E D" at bounding box center [138, 183] width 110 height 13
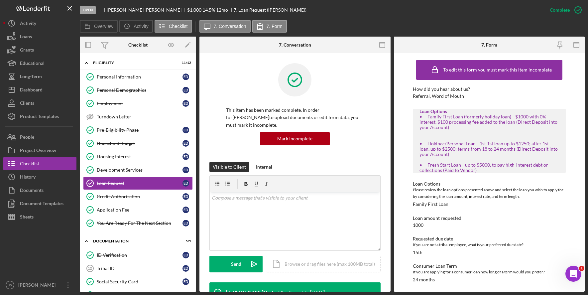
click at [355, 20] on div "Overview Icon/History Activity Checklist Icon/Message 7. Conversation 7. Form" at bounding box center [332, 26] width 505 height 13
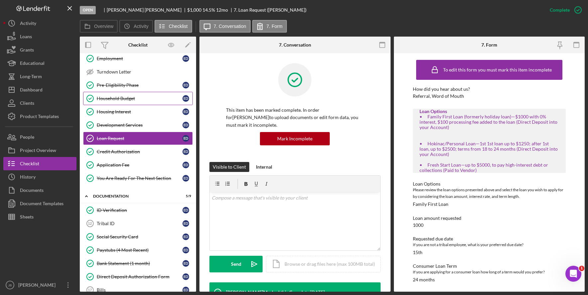
scroll to position [33, 0]
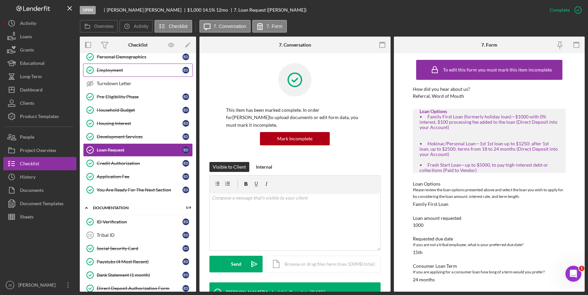
click at [139, 70] on div "Employment" at bounding box center [140, 70] width 86 height 5
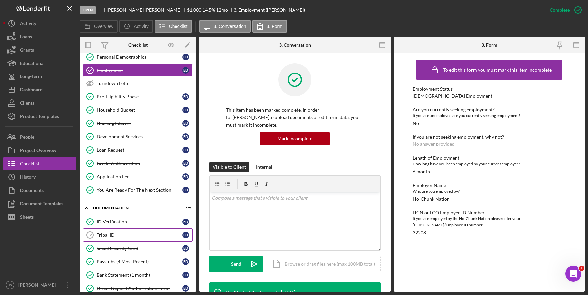
click at [141, 232] on div "Tribal ID" at bounding box center [140, 234] width 86 height 5
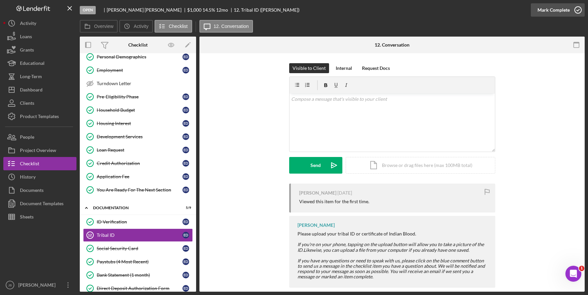
click at [574, 9] on icon "button" at bounding box center [578, 10] width 17 height 17
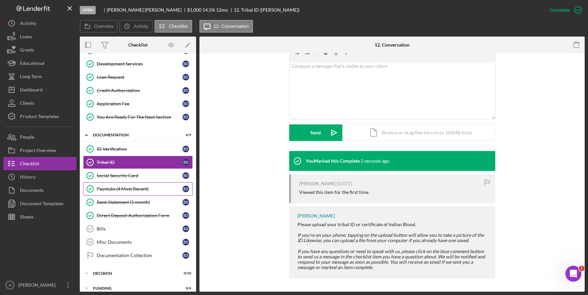
scroll to position [133, 0]
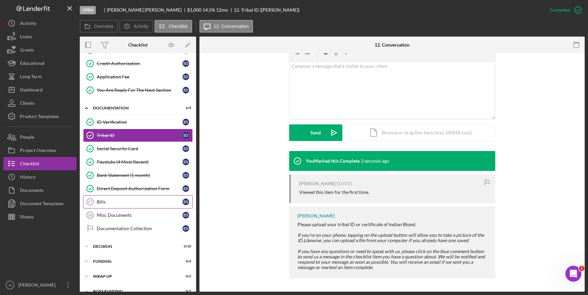
click at [154, 202] on div "Bills" at bounding box center [140, 201] width 86 height 5
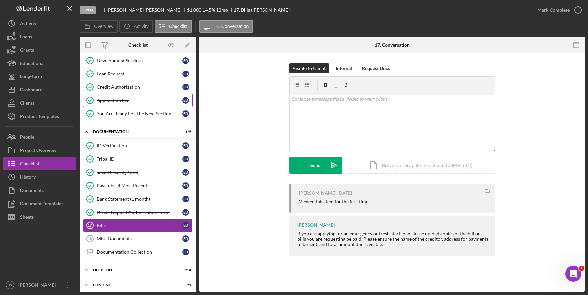
scroll to position [100, 0]
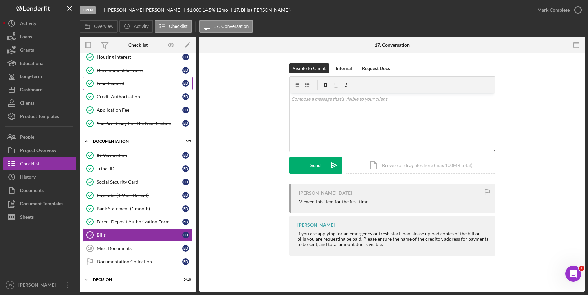
click at [126, 81] on div "Loan Request" at bounding box center [140, 83] width 86 height 5
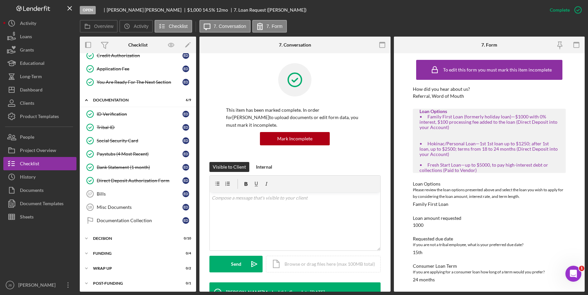
scroll to position [143, 0]
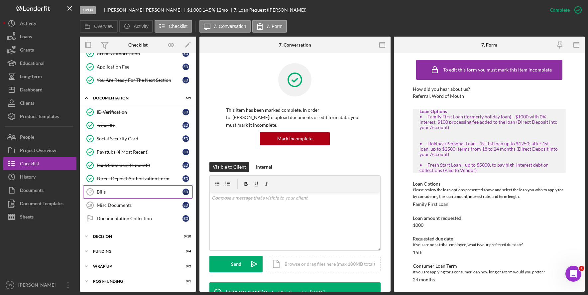
click at [140, 193] on div "Bills" at bounding box center [140, 191] width 86 height 5
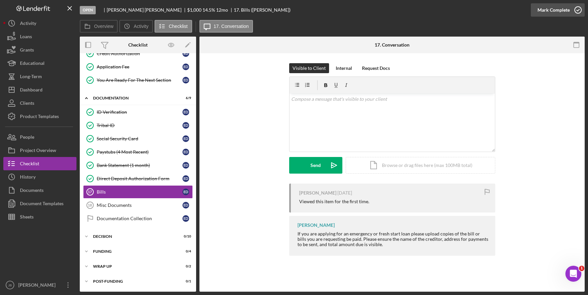
click at [577, 11] on icon "button" at bounding box center [578, 10] width 17 height 17
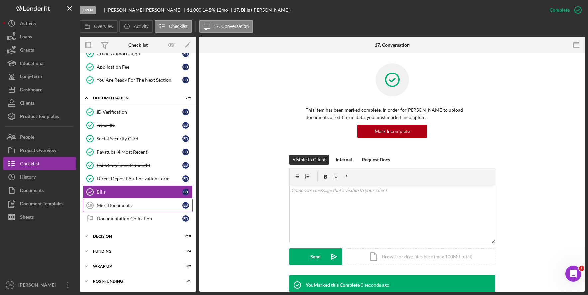
click at [146, 199] on div "ID Verification ID Verification E D Tribal ID Tribal ID E D Social Security Car…" at bounding box center [138, 166] width 116 height 123
click at [173, 204] on div "Misc Documents" at bounding box center [140, 205] width 86 height 5
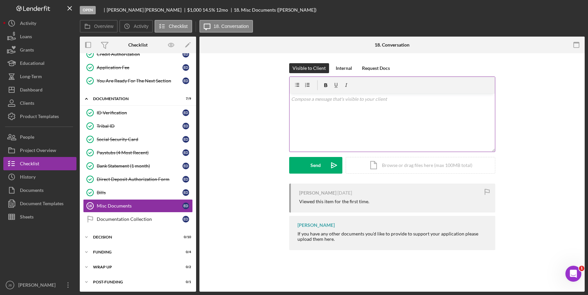
scroll to position [143, 0]
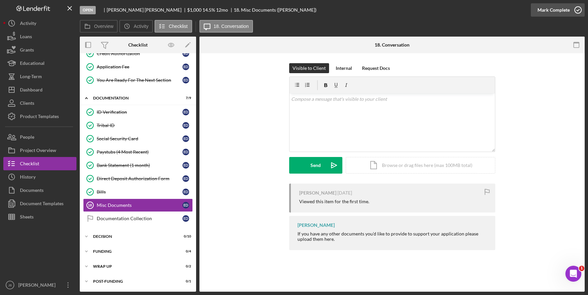
click at [579, 11] on icon "button" at bounding box center [578, 10] width 17 height 17
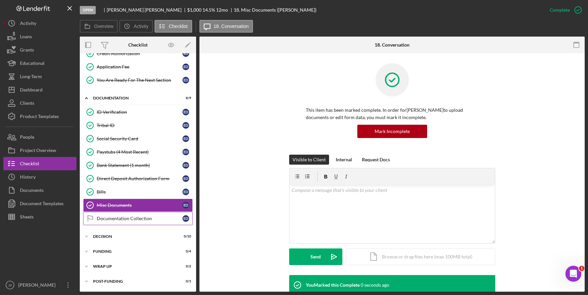
click at [165, 216] on div "Documentation Collection" at bounding box center [140, 218] width 86 height 5
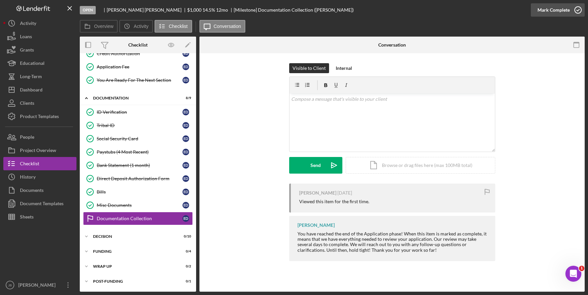
click at [577, 3] on icon "button" at bounding box center [578, 10] width 17 height 17
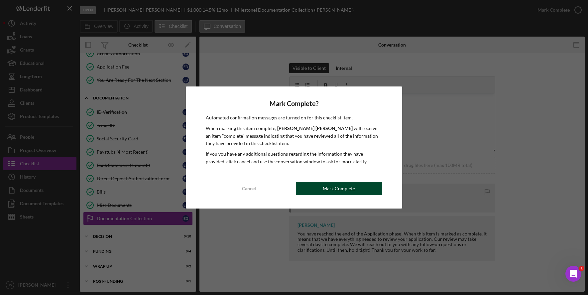
click at [353, 191] on div "Mark Complete" at bounding box center [339, 188] width 32 height 13
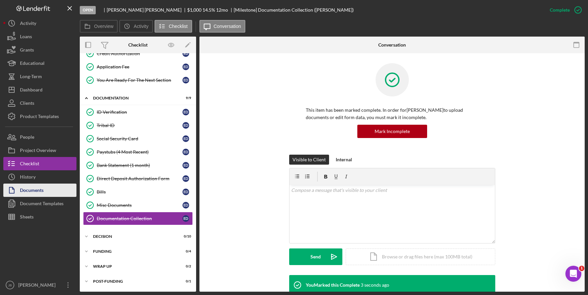
click at [55, 186] on button "Documents" at bounding box center [39, 190] width 73 height 13
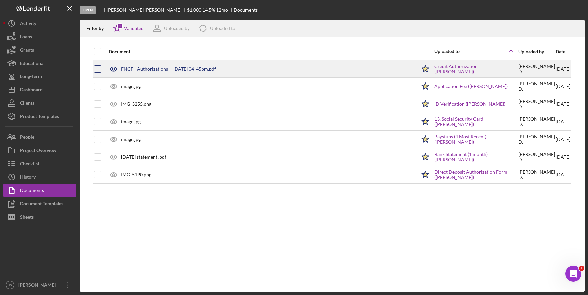
click at [97, 69] on input "checkbox" at bounding box center [97, 69] width 7 height 7
checkbox input "true"
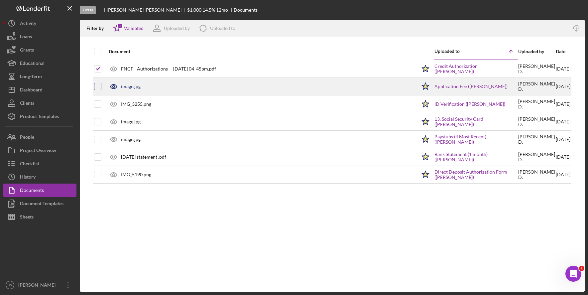
click at [95, 86] on input "checkbox" at bounding box center [97, 86] width 7 height 7
checkbox input "true"
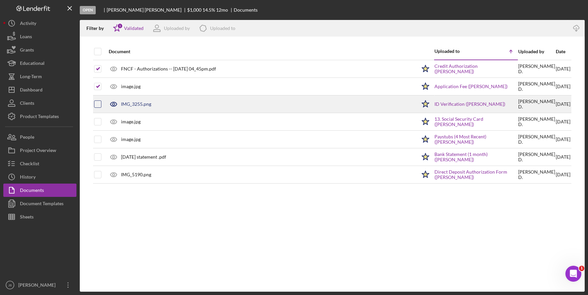
click at [95, 102] on input "checkbox" at bounding box center [97, 104] width 7 height 7
checkbox input "true"
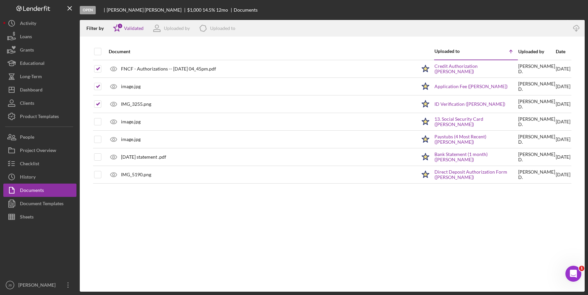
click at [92, 122] on div "Document Uploaded to Icon/Table Sort Arrow Uploaded by Date FNCF - Authorizatio…" at bounding box center [332, 167] width 505 height 248
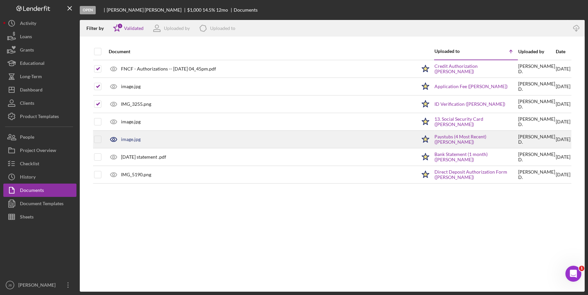
drag, startPoint x: 102, startPoint y: 121, endPoint x: 103, endPoint y: 134, distance: 13.0
click at [103, 122] on div at bounding box center [103, 121] width 3 height 3
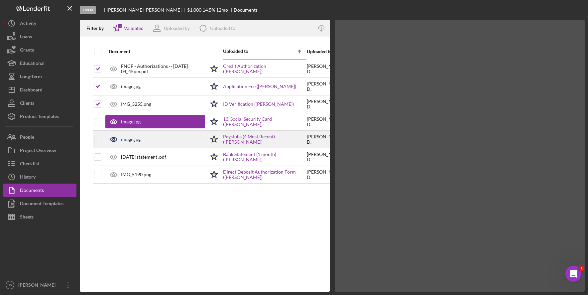
click at [102, 142] on td at bounding box center [103, 140] width 3 height 18
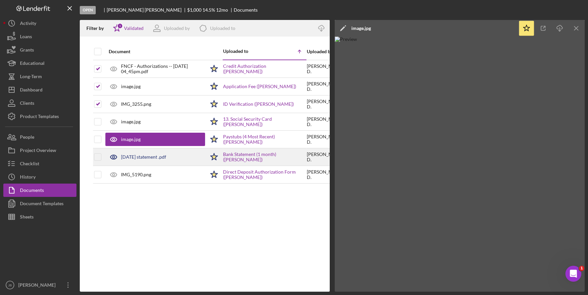
drag, startPoint x: 100, startPoint y: 153, endPoint x: 100, endPoint y: 162, distance: 9.0
click at [100, 154] on div at bounding box center [97, 157] width 7 height 17
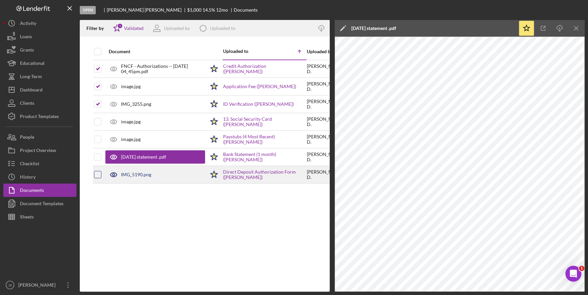
click at [100, 173] on input "checkbox" at bounding box center [97, 174] width 7 height 7
checkbox input "true"
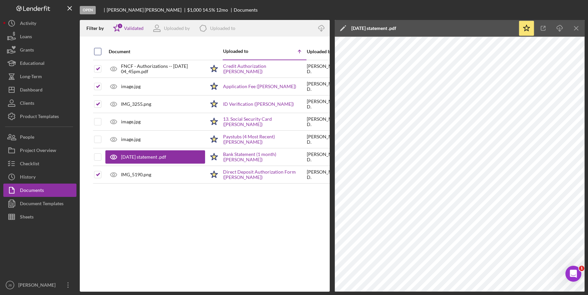
click at [97, 50] on input "checkbox" at bounding box center [97, 51] width 7 height 7
checkbox input "true"
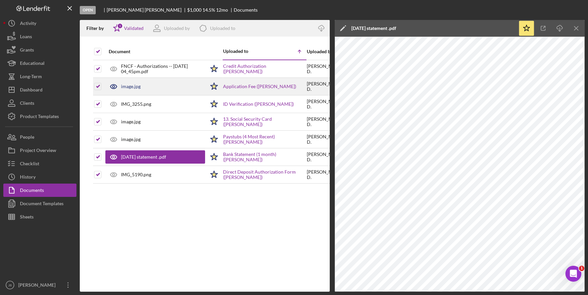
click at [156, 88] on div "image.jpg" at bounding box center [155, 86] width 100 height 17
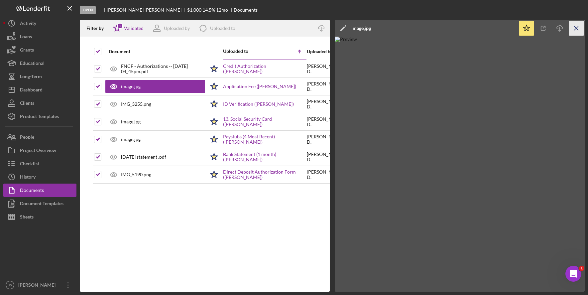
click at [580, 29] on icon "Icon/Menu Close" at bounding box center [576, 28] width 15 height 15
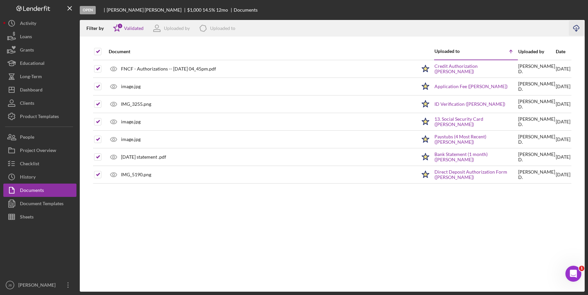
click at [580, 29] on icon "Icon/Download" at bounding box center [576, 28] width 15 height 15
click at [54, 94] on button "Icon/Dashboard Dashboard" at bounding box center [39, 89] width 73 height 13
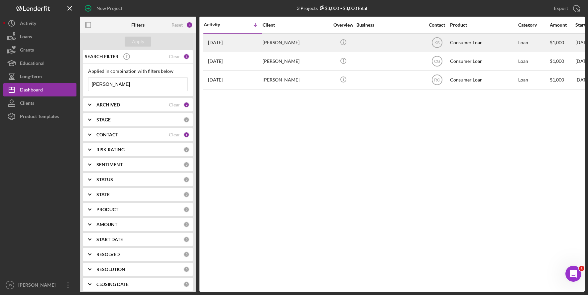
click at [262, 40] on div "5 days ago Elizabeth Deluna" at bounding box center [233, 43] width 58 height 18
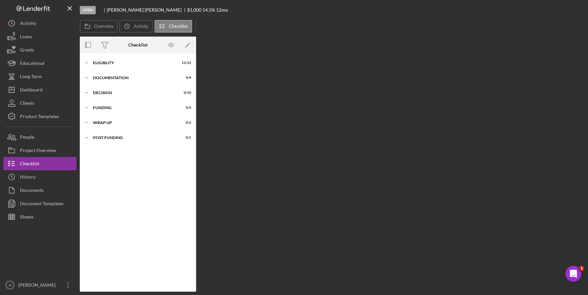
click at [262, 40] on div "Overview Internal Workflow Stage Open Icon/Dropdown Arrow Archive (can unarchiv…" at bounding box center [332, 164] width 505 height 255
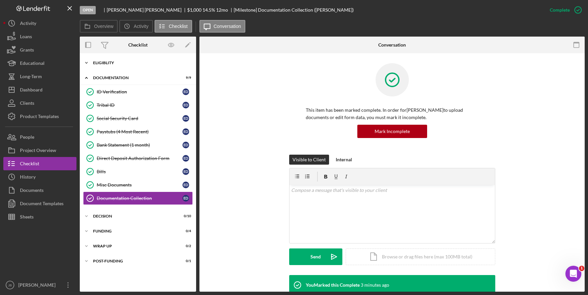
click at [101, 64] on div "Eligiblity" at bounding box center [140, 63] width 95 height 4
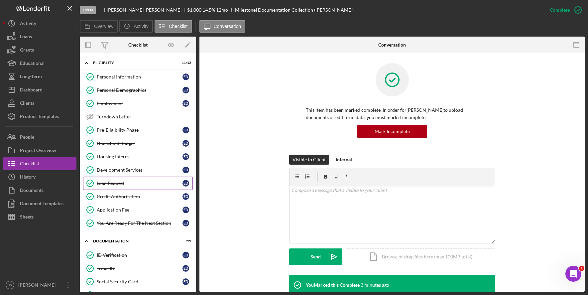
click at [148, 185] on div "Loan Request" at bounding box center [140, 183] width 86 height 5
